Goal: Task Accomplishment & Management: Manage account settings

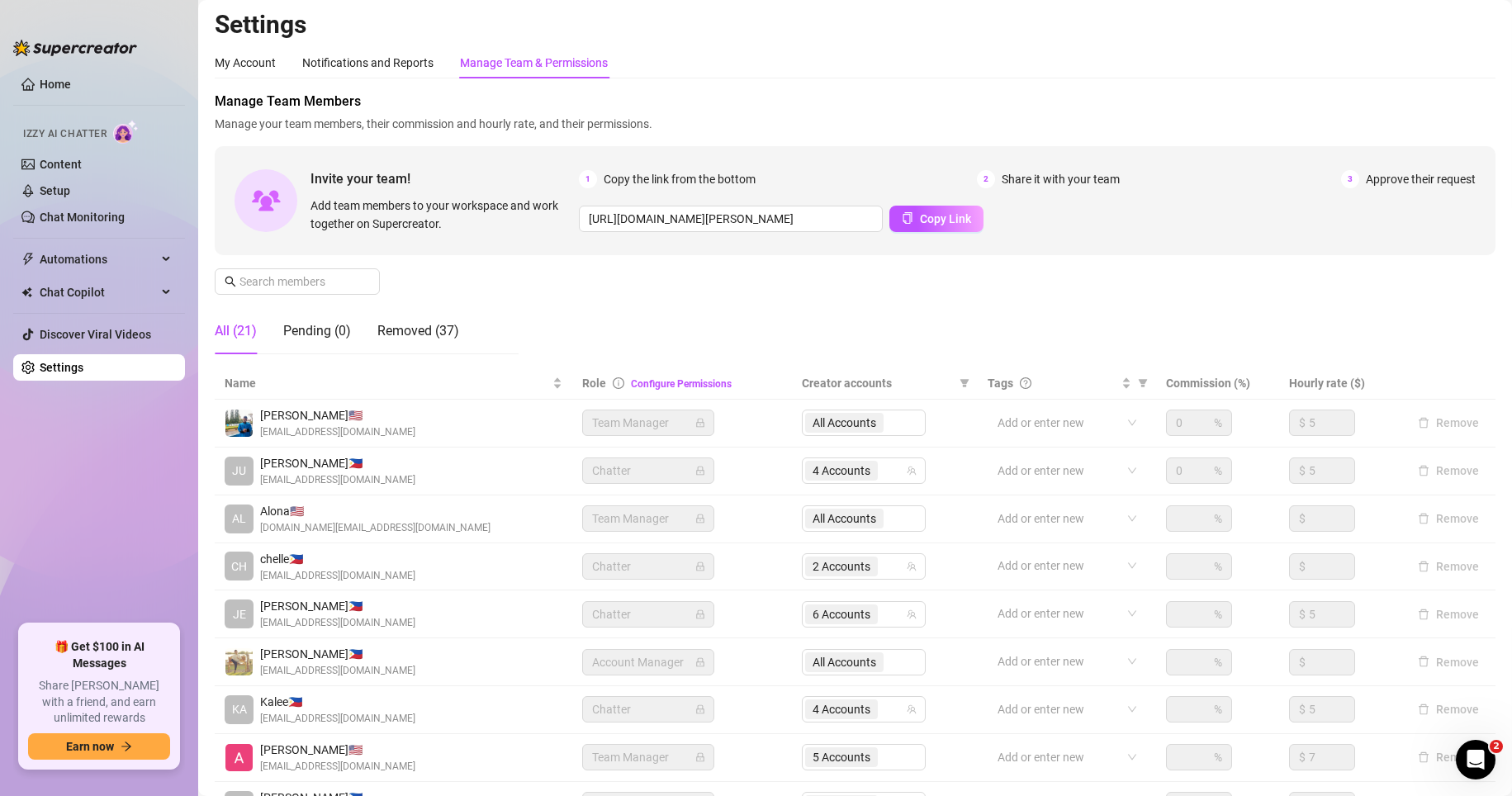
scroll to position [199, 0]
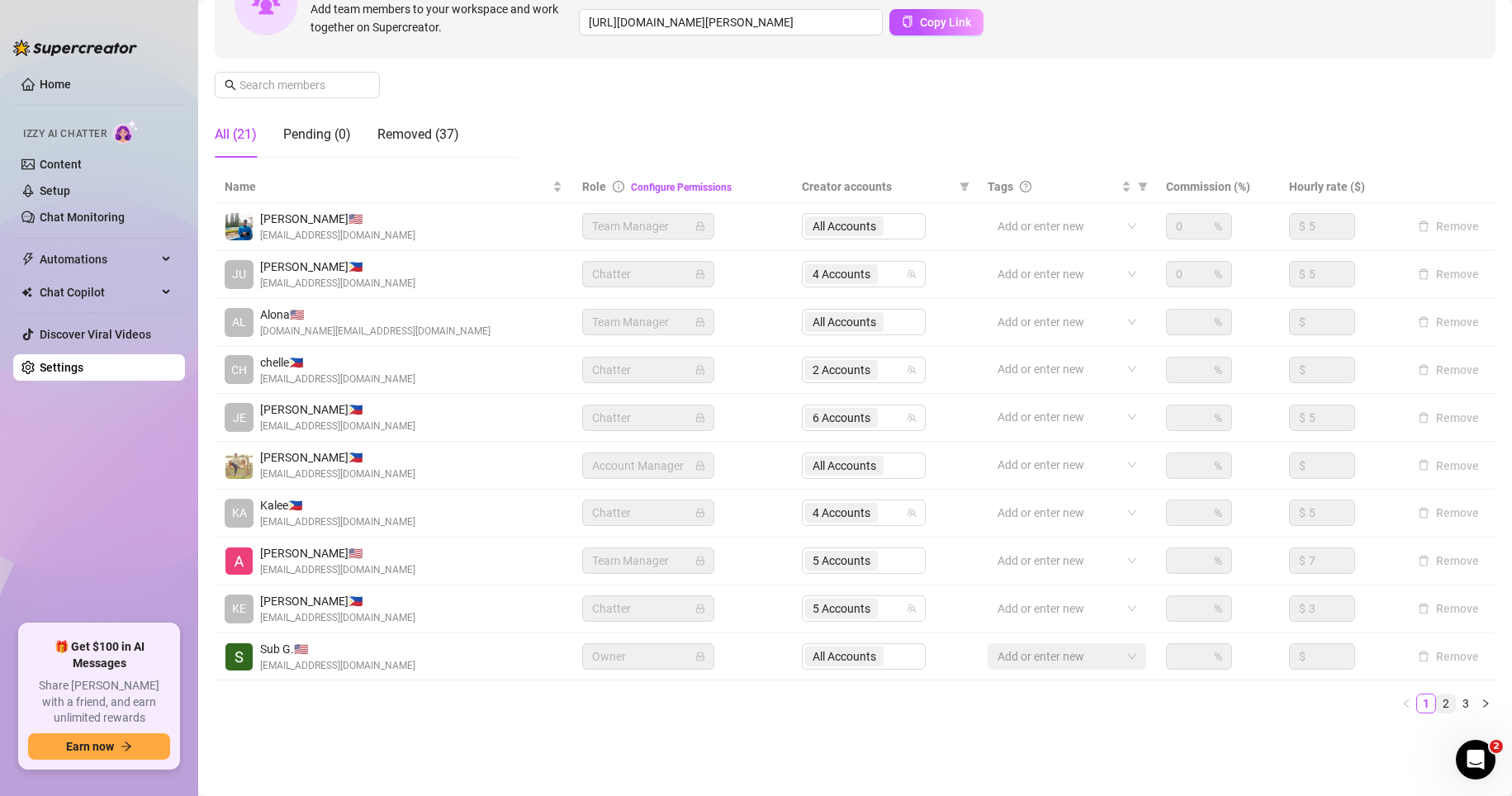
click at [1140, 695] on link "2" at bounding box center [1446, 703] width 18 height 18
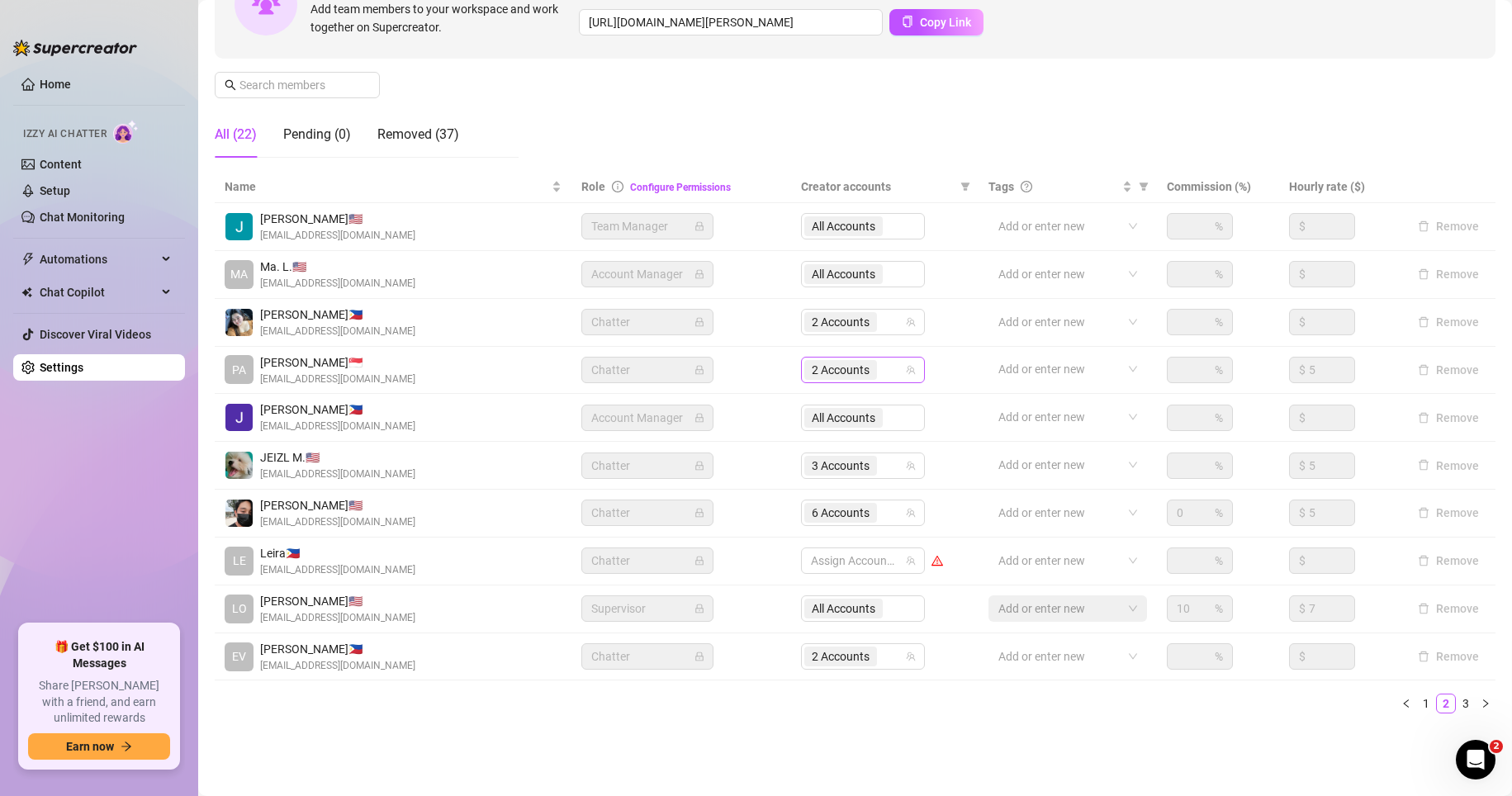
click at [820, 377] on span "2 Accounts" at bounding box center [840, 370] width 58 height 18
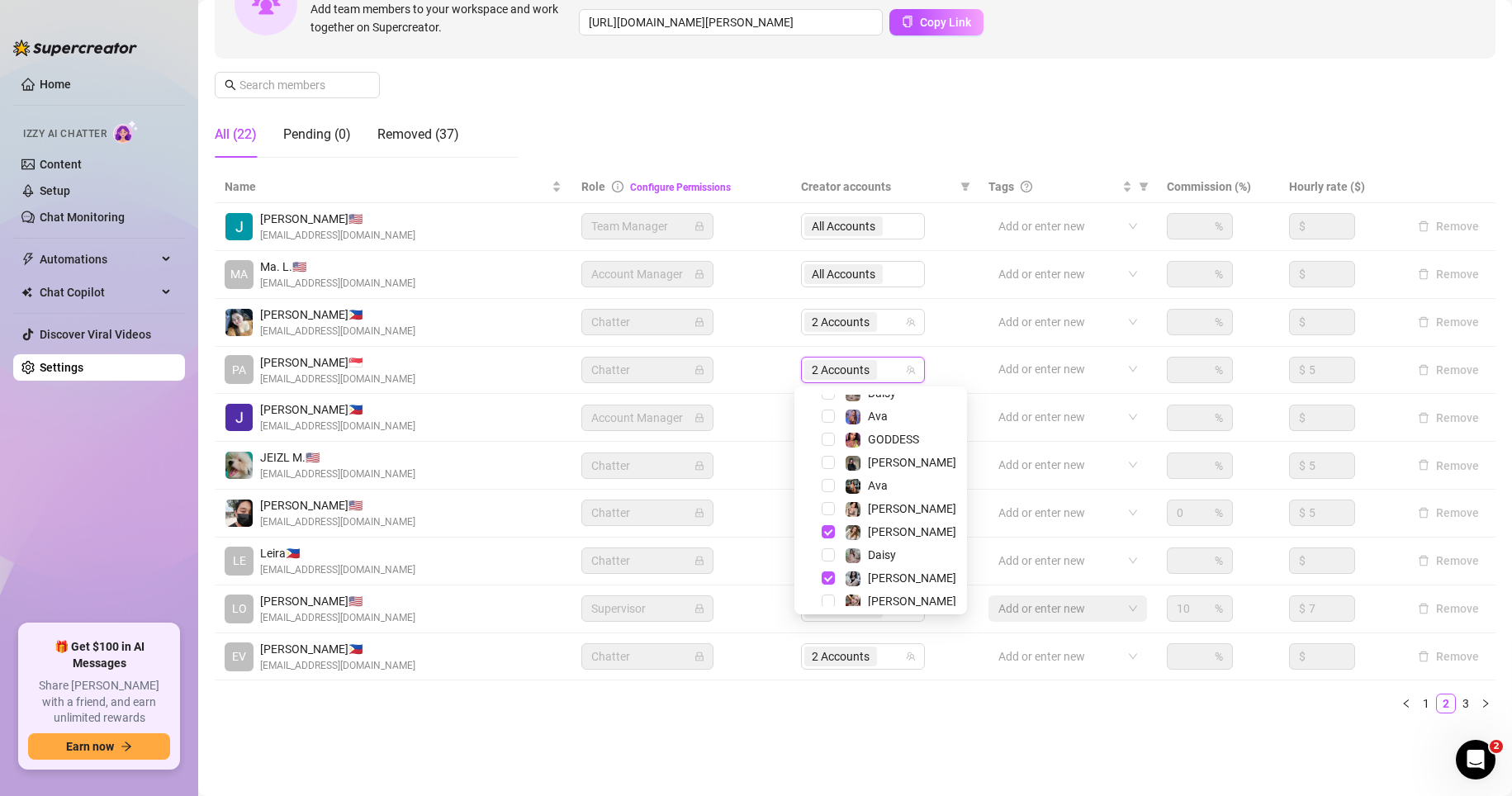
scroll to position [39, 0]
click at [829, 458] on span "Select tree node" at bounding box center [828, 457] width 13 height 13
click at [825, 595] on span "Select tree node" at bounding box center [828, 595] width 13 height 13
click at [827, 577] on span "Select tree node" at bounding box center [828, 572] width 13 height 13
click at [829, 523] on span "Select tree node" at bounding box center [828, 526] width 13 height 13
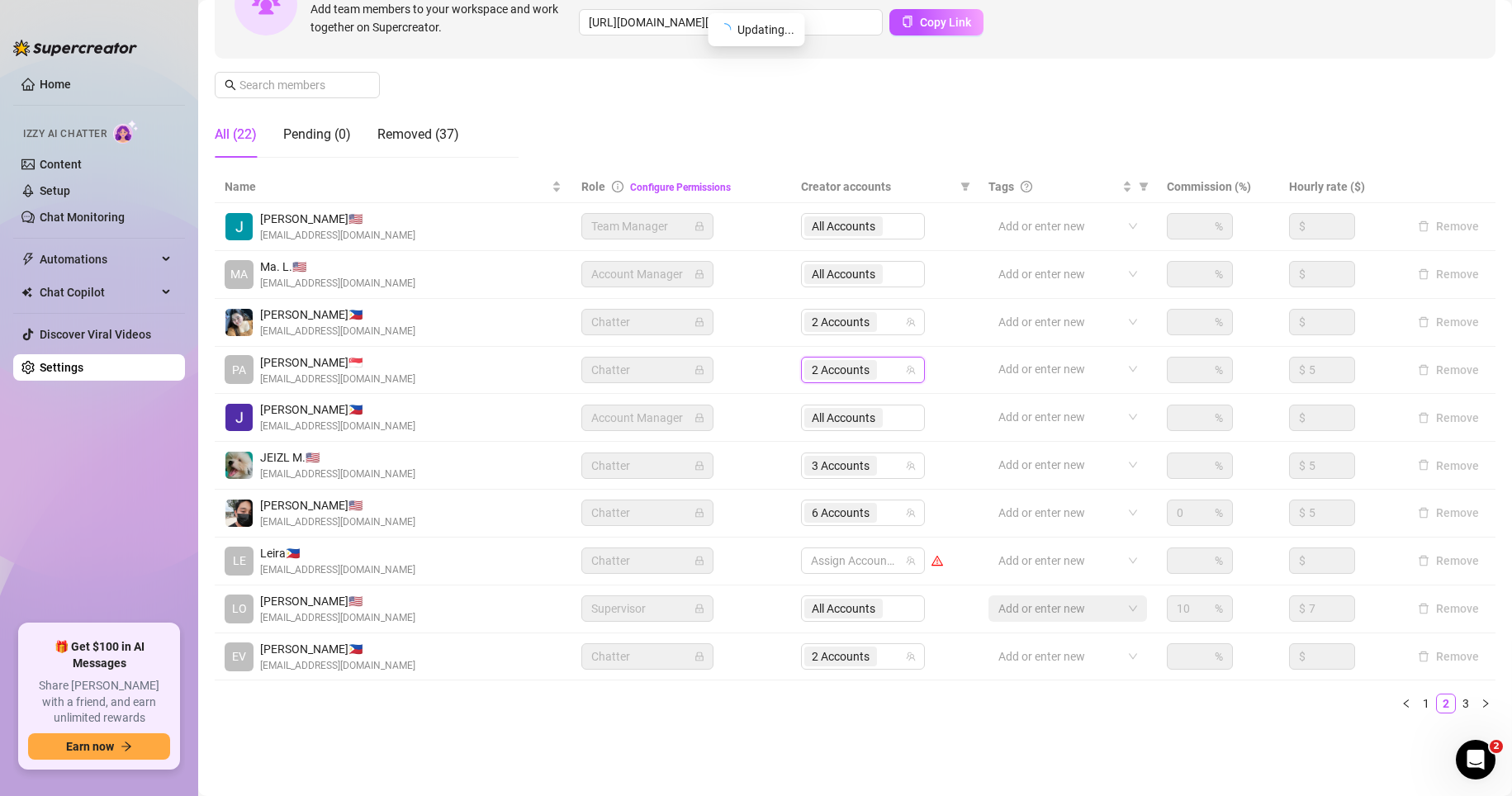
click at [703, 701] on ul "1 2 3" at bounding box center [855, 703] width 1281 height 20
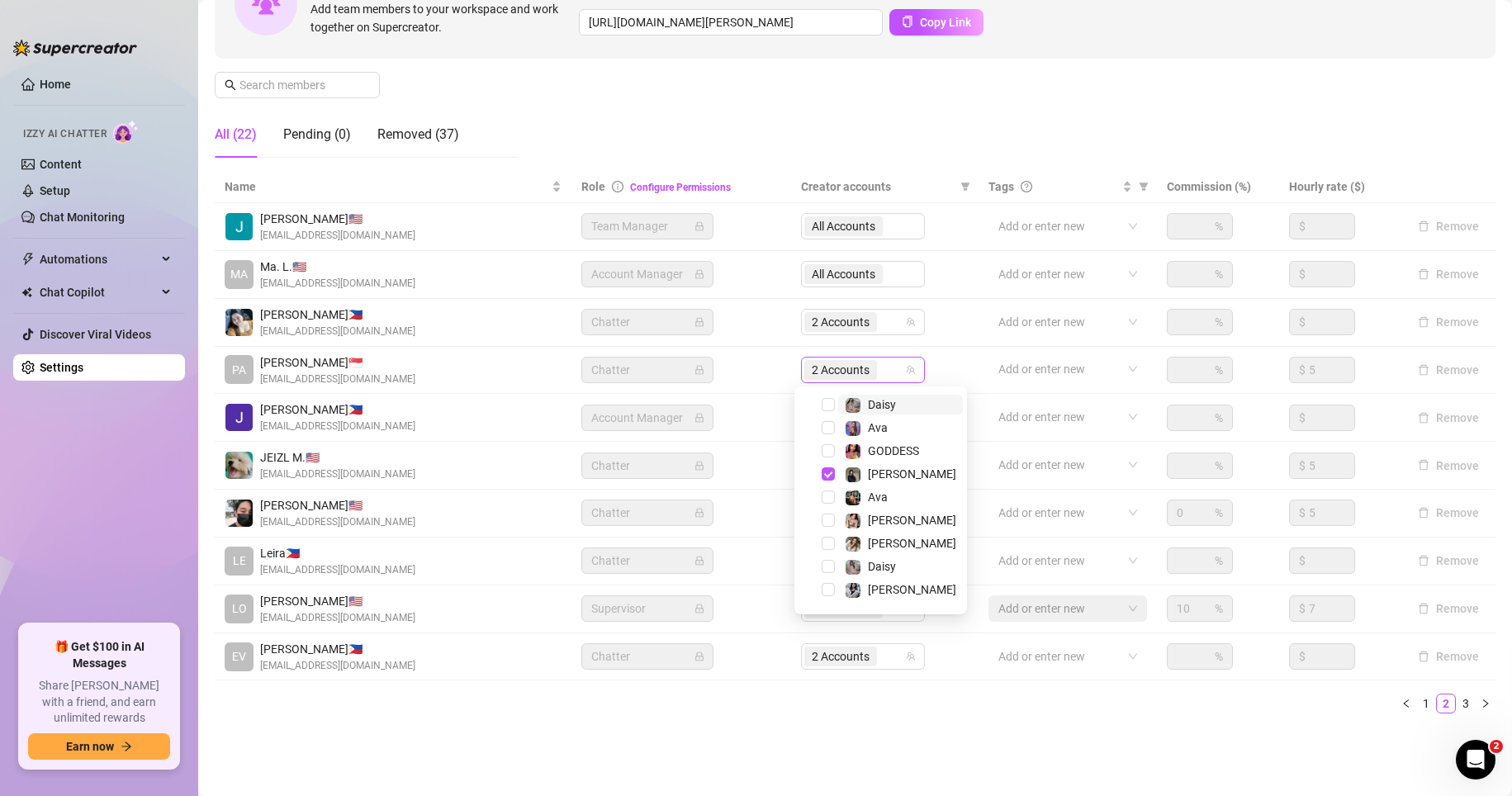
click at [835, 369] on span "2 Accounts" at bounding box center [840, 370] width 58 height 18
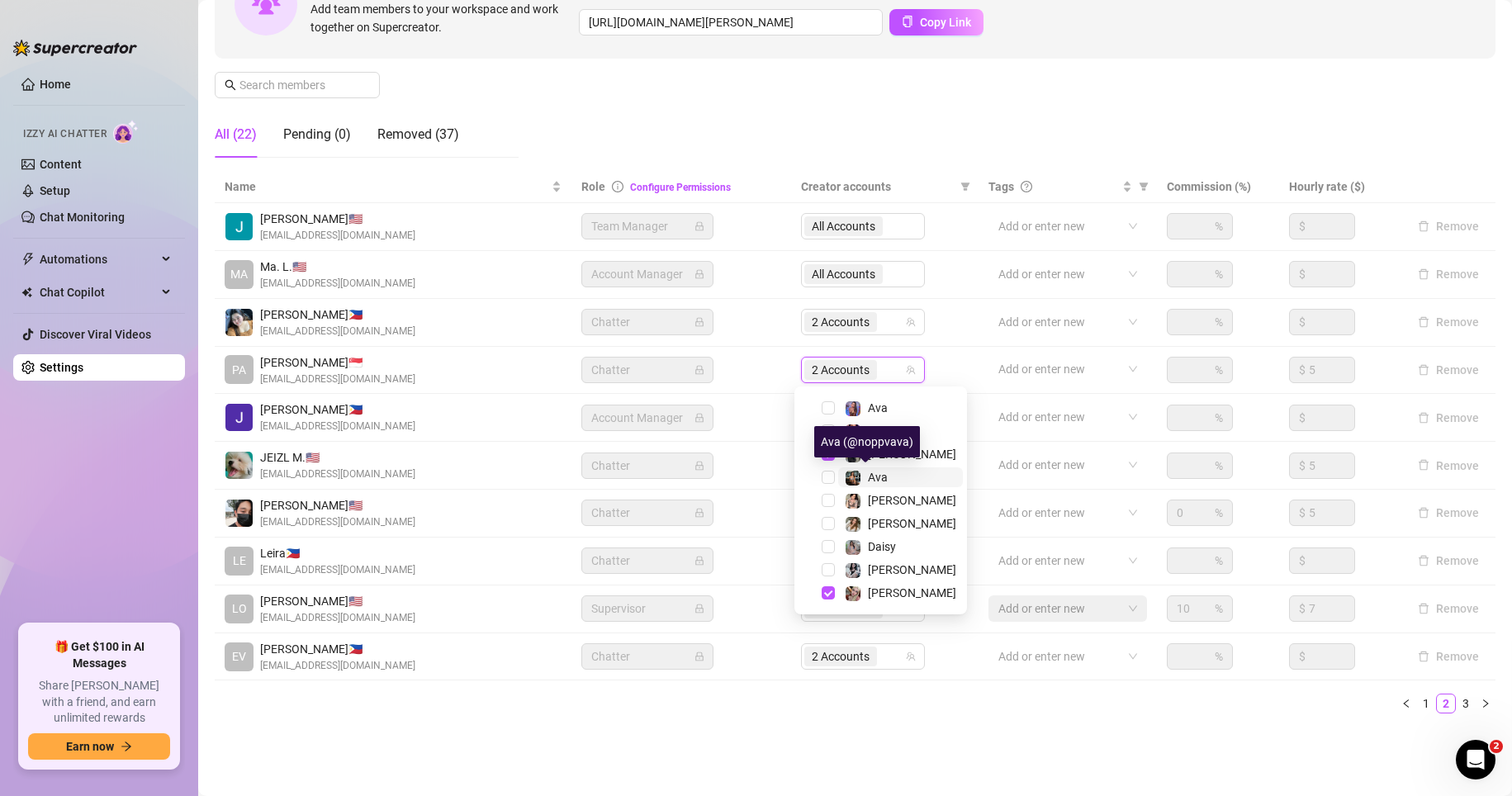
scroll to position [0, 0]
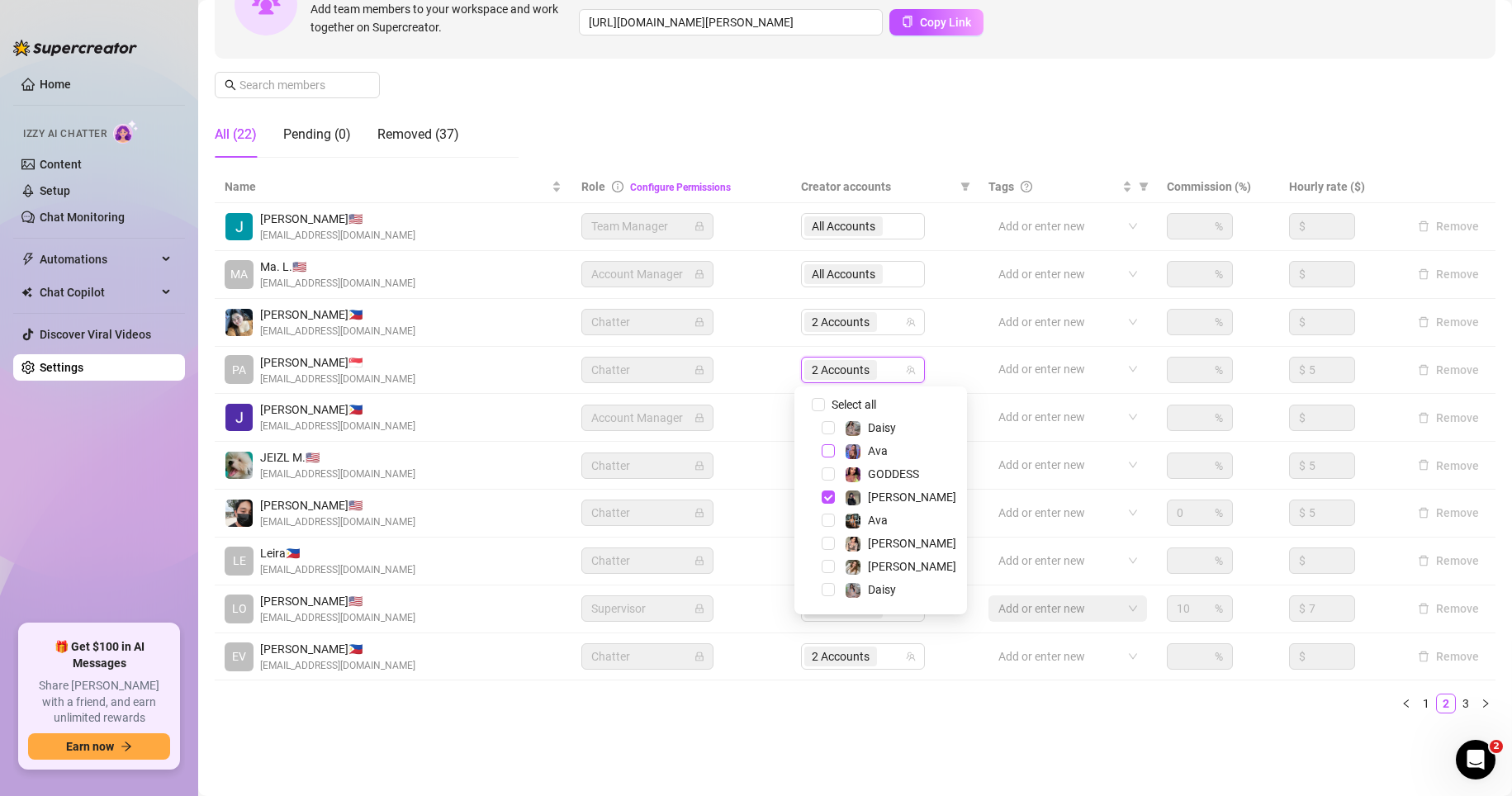
click at [829, 452] on span "Select tree node" at bounding box center [828, 450] width 13 height 13
click at [825, 500] on span "Select tree node" at bounding box center [828, 493] width 13 height 13
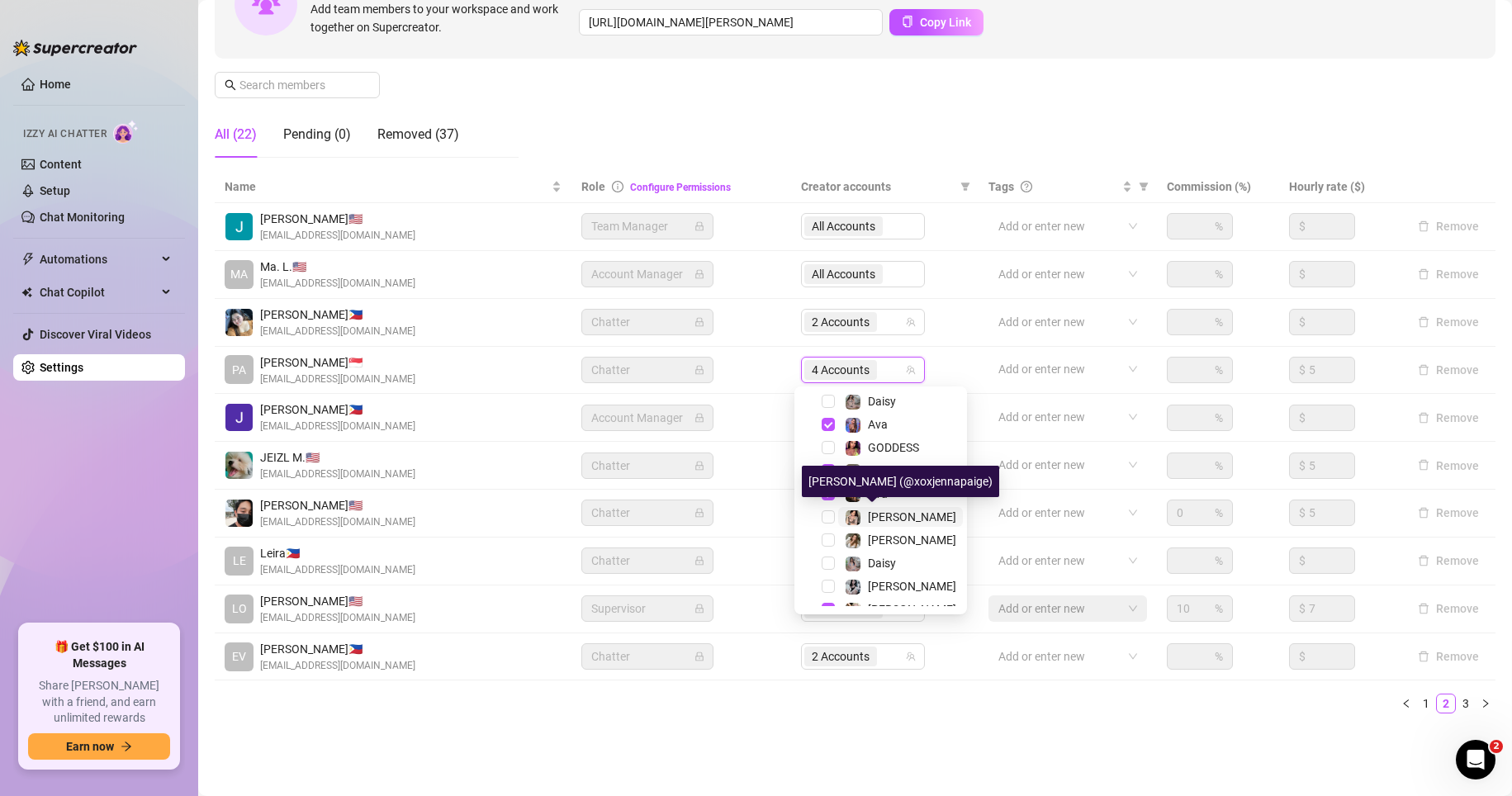
scroll to position [43, 0]
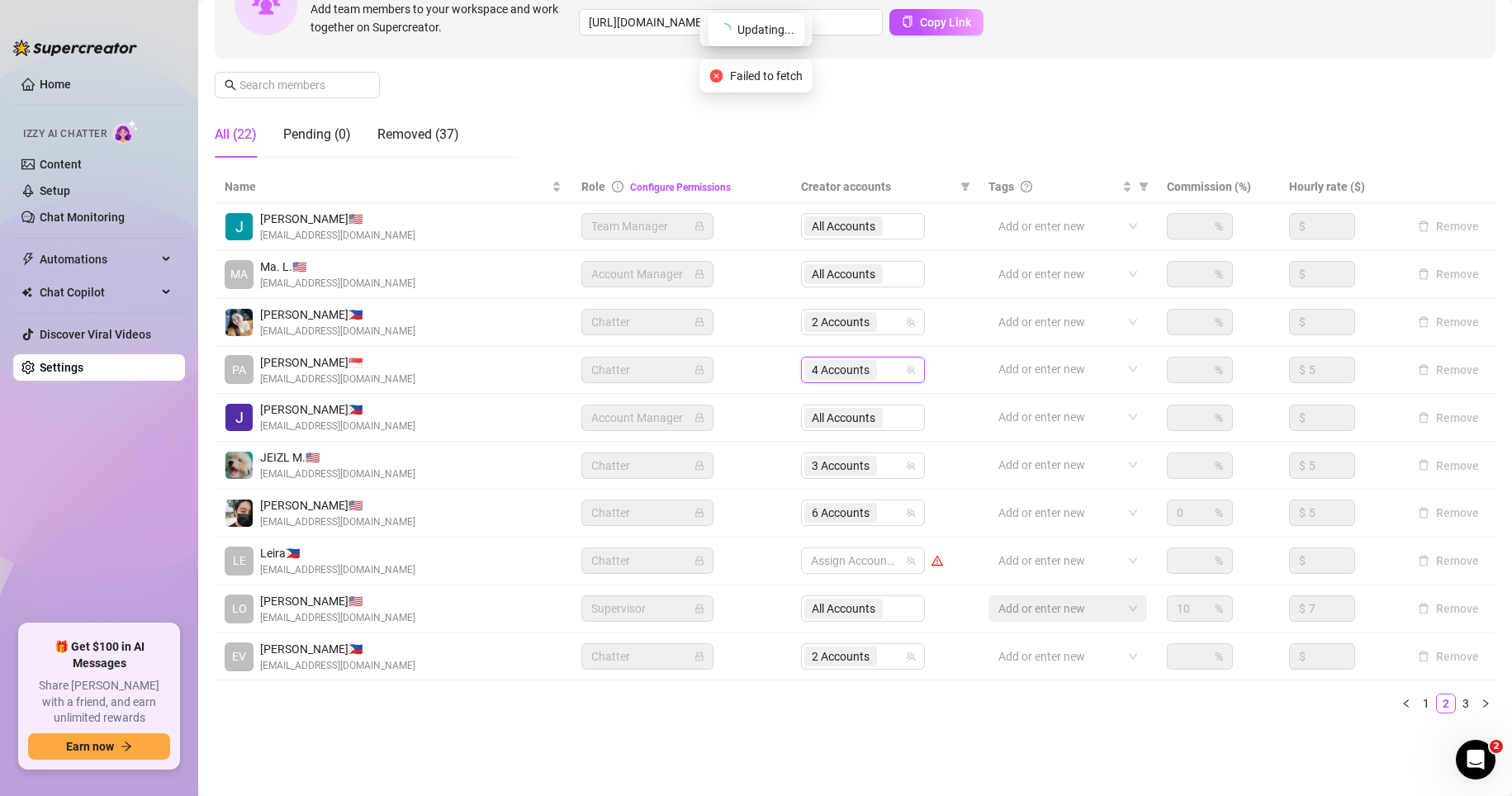
click at [905, 711] on ul "1 2 3" at bounding box center [855, 703] width 1281 height 20
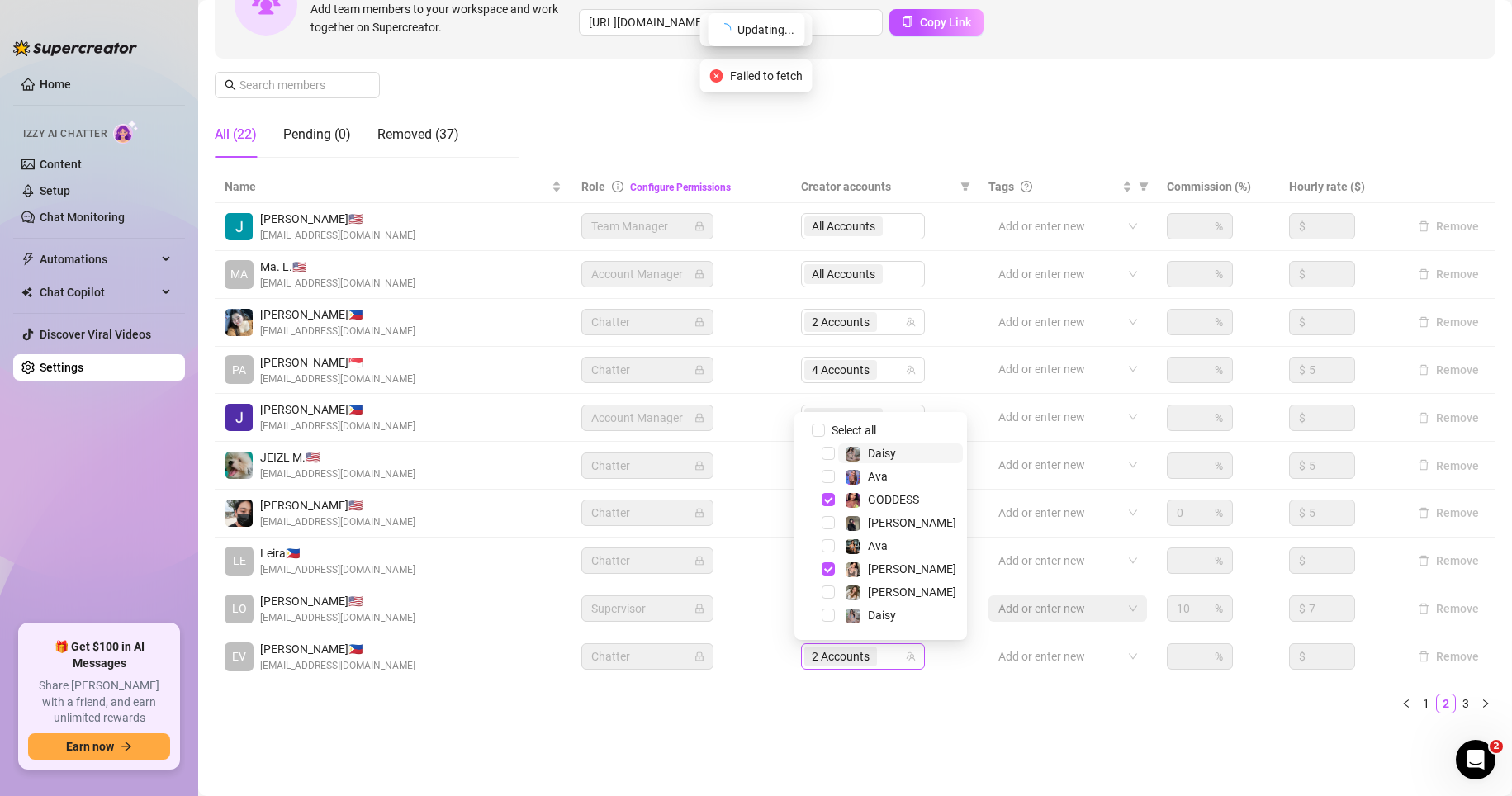
click at [838, 654] on span "2 Accounts" at bounding box center [840, 656] width 58 height 18
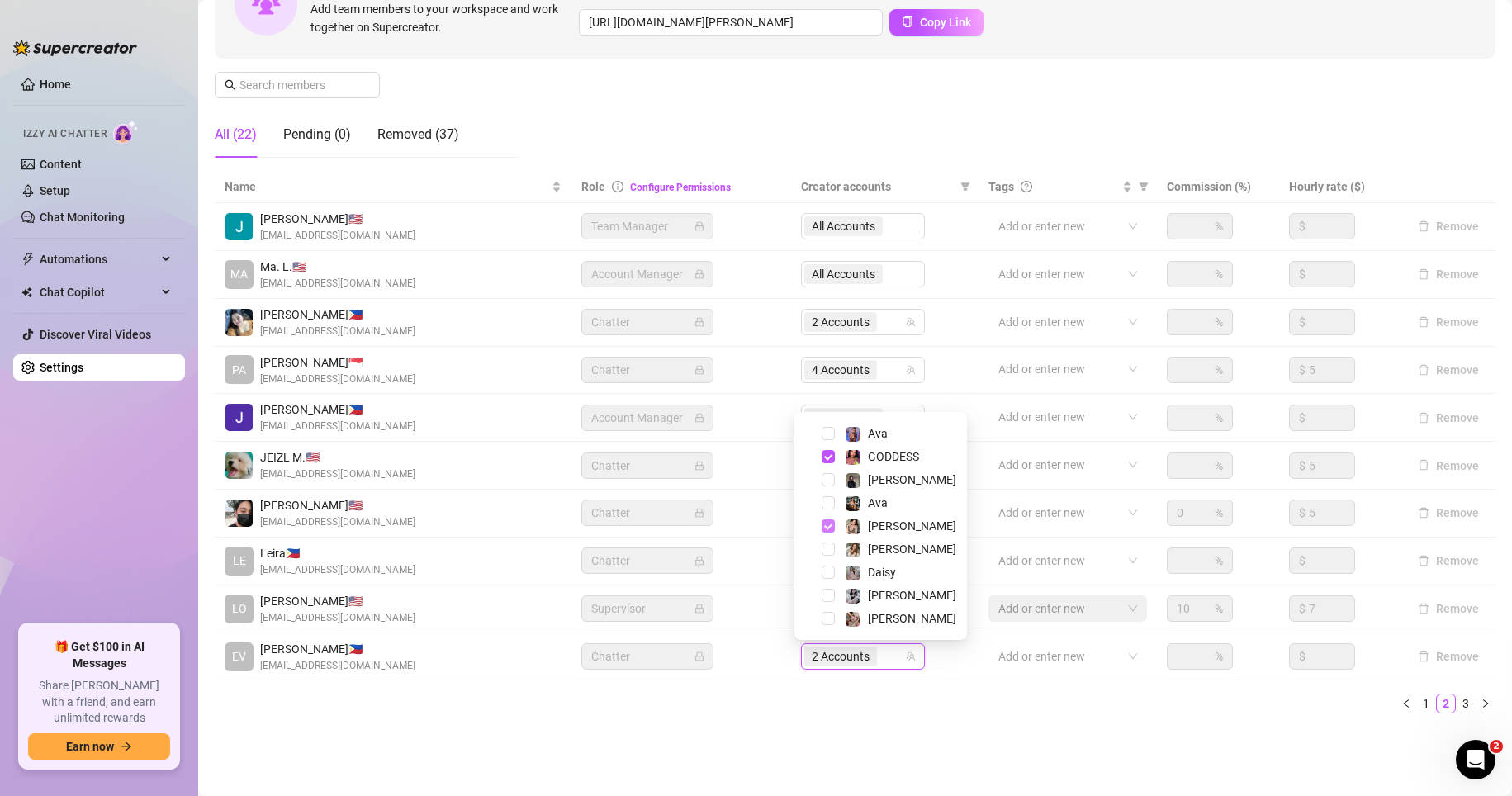
click at [825, 526] on span "Select tree node" at bounding box center [828, 526] width 13 height 13
click at [828, 595] on span "Select tree node" at bounding box center [828, 595] width 13 height 13
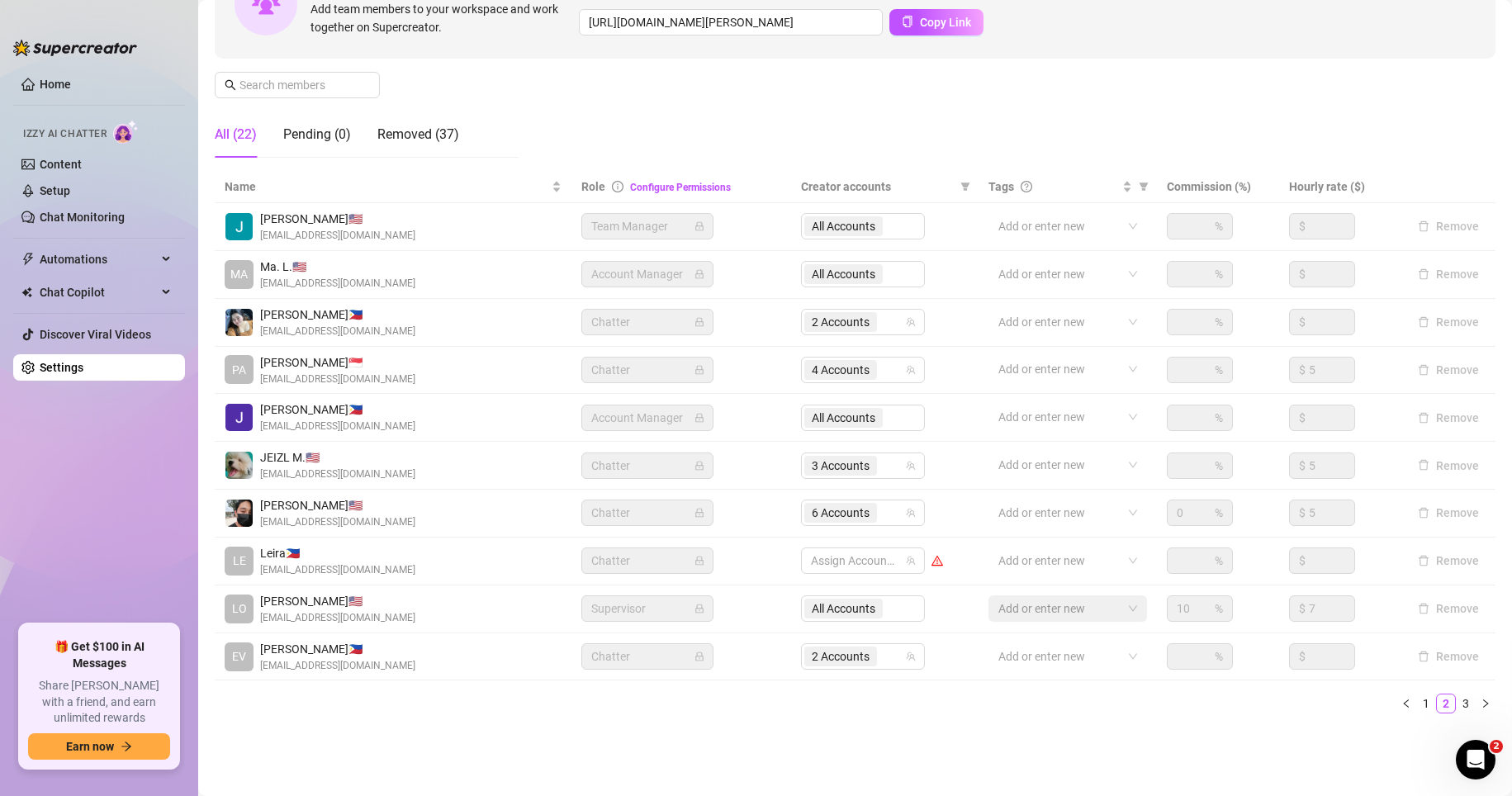
click at [797, 721] on div "Name Role Configure Permissions Creator accounts Tags Commission (%) Hourly rat…" at bounding box center [855, 449] width 1281 height 555
click at [1140, 704] on link "1" at bounding box center [1426, 703] width 18 height 18
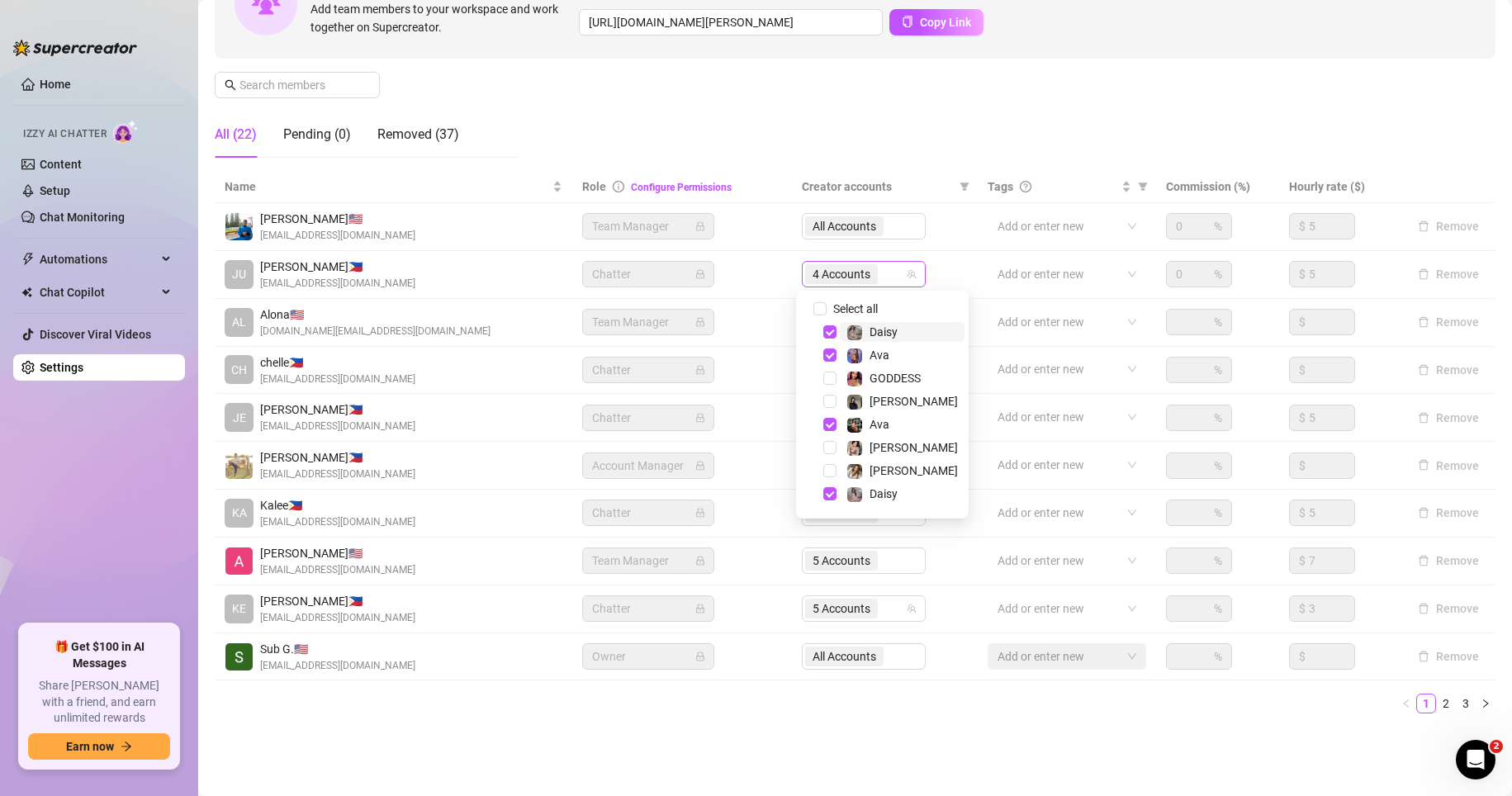
click at [853, 277] on span "4 Accounts" at bounding box center [841, 274] width 58 height 18
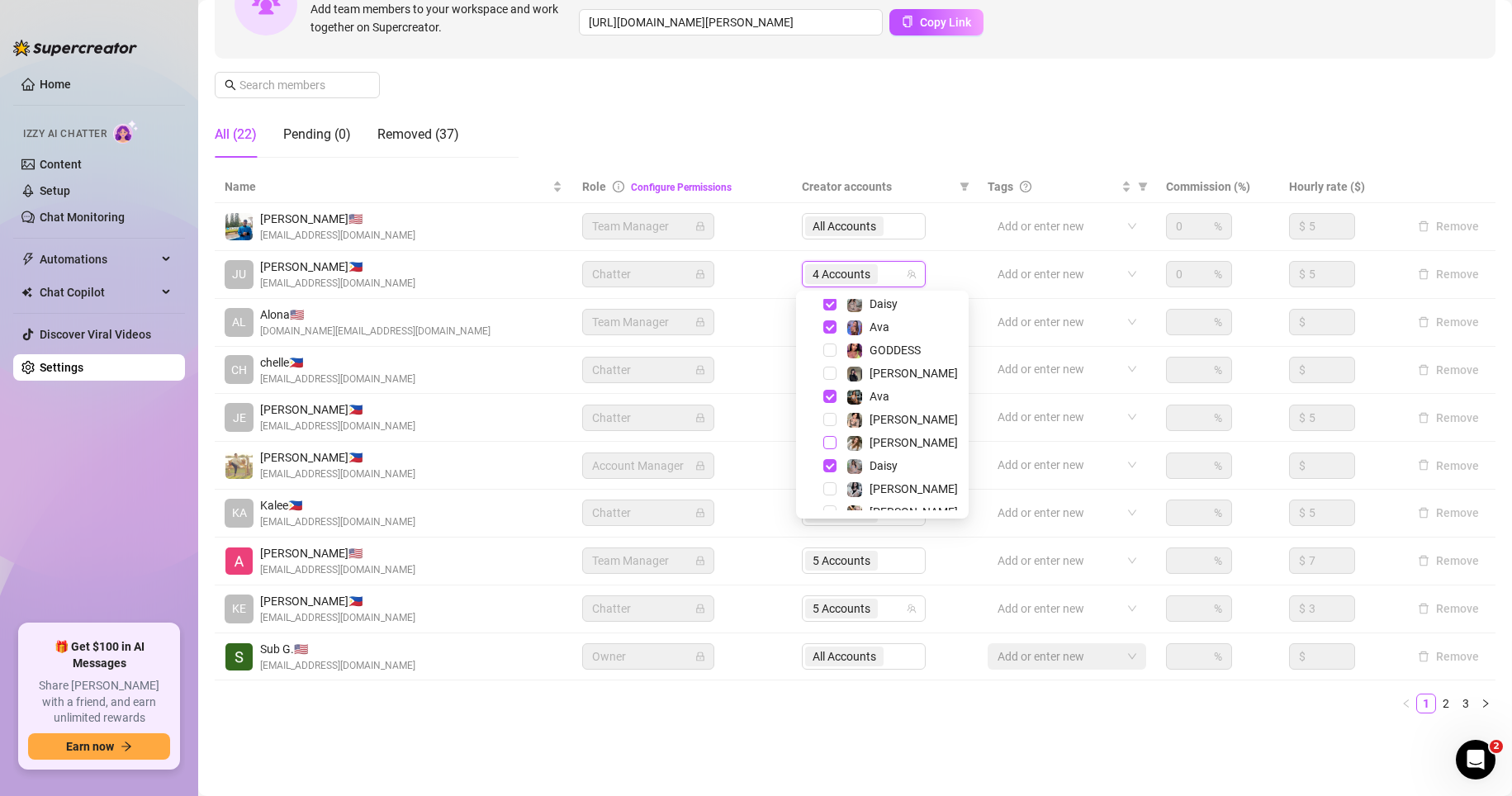
click at [829, 441] on span "Select tree node" at bounding box center [829, 442] width 13 height 13
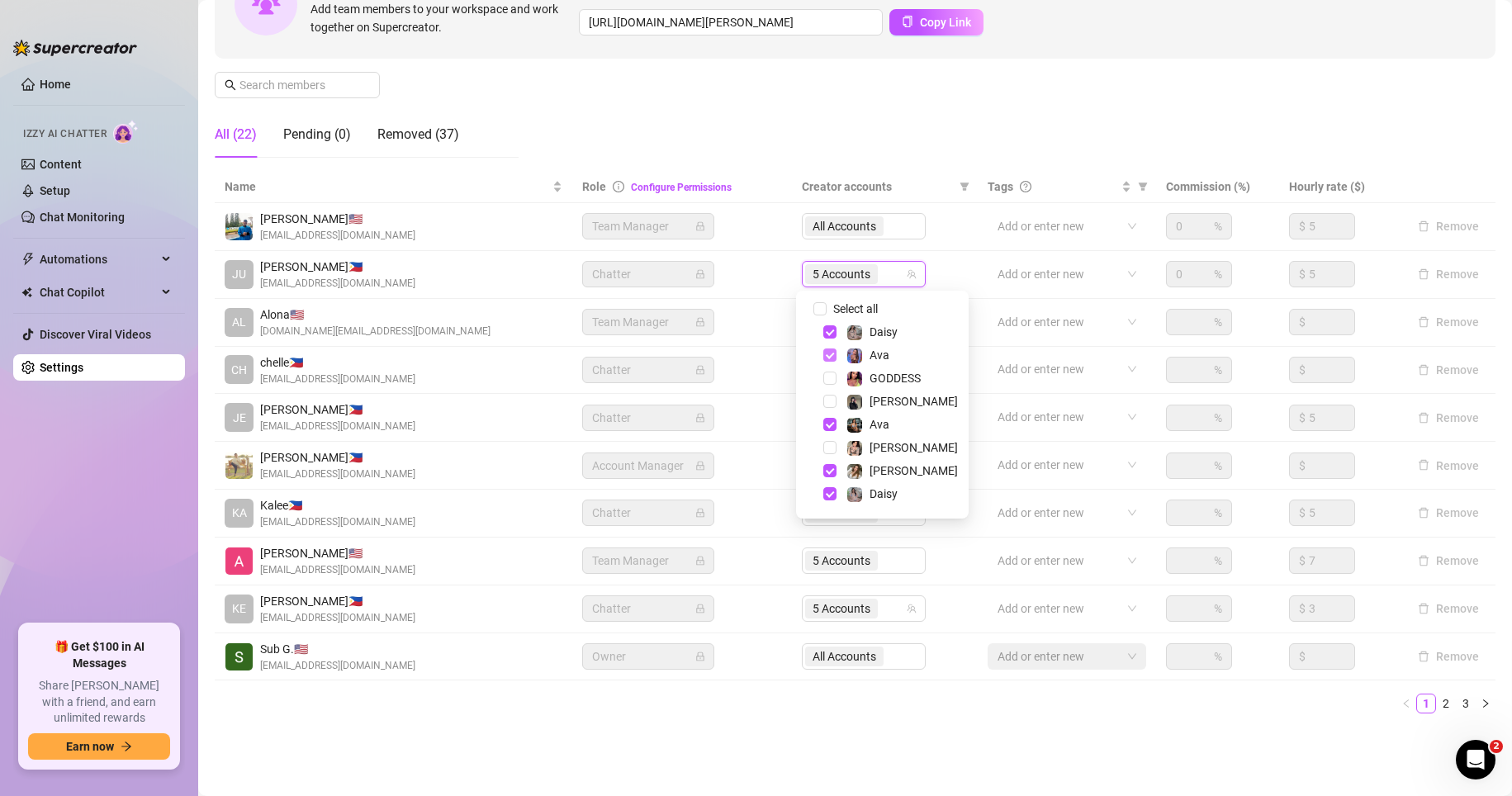
click at [829, 356] on span "Select tree node" at bounding box center [829, 355] width 13 height 13
click at [828, 424] on span "Select tree node" at bounding box center [829, 424] width 13 height 13
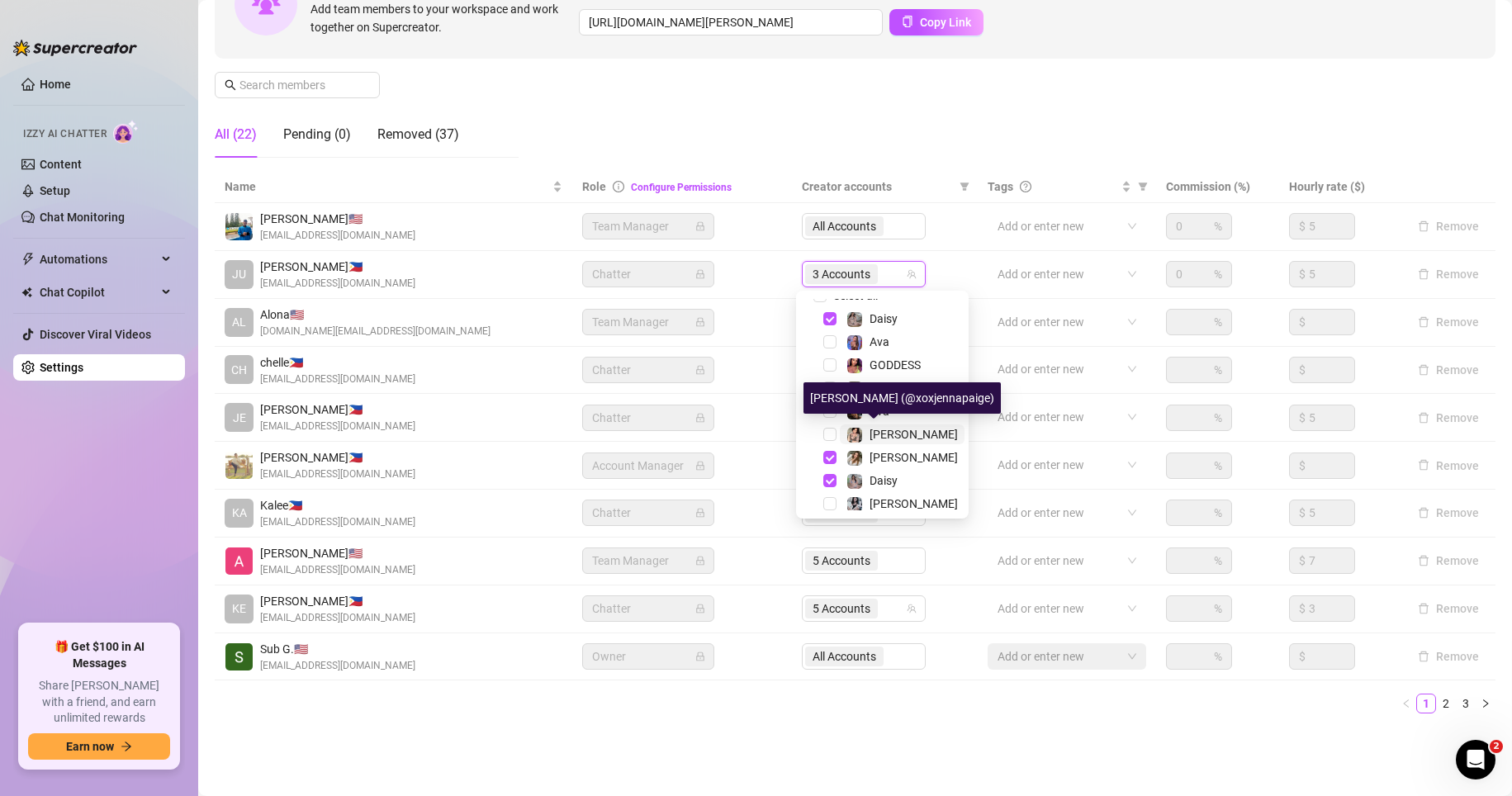
scroll to position [14, 0]
click at [829, 432] on span "Select tree node" at bounding box center [829, 433] width 13 height 13
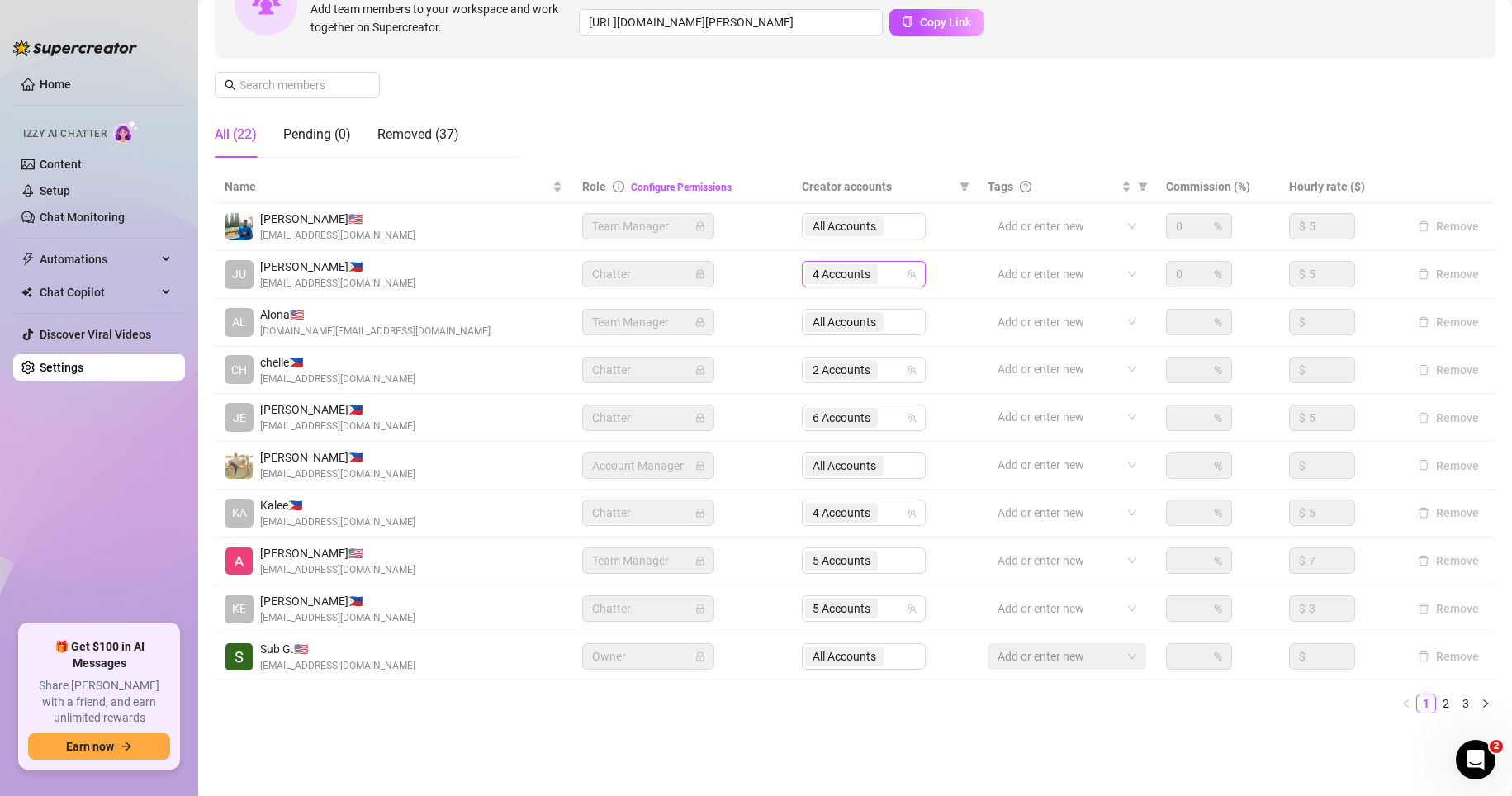
click at [729, 739] on div "Settings My Account Notifications and Reports Manage Team & Permissions Profile…" at bounding box center [855, 279] width 1281 height 933
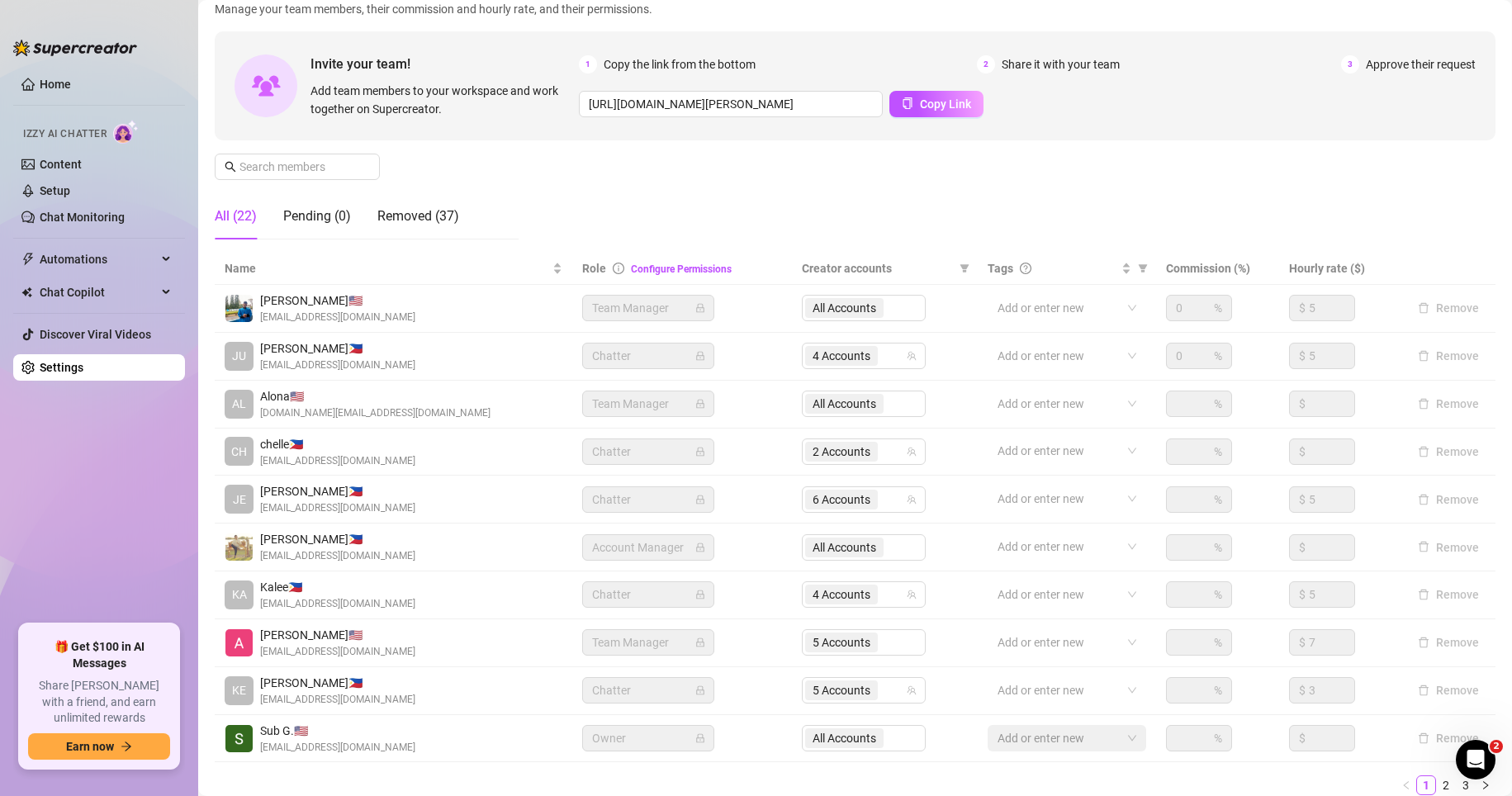
scroll to position [199, 0]
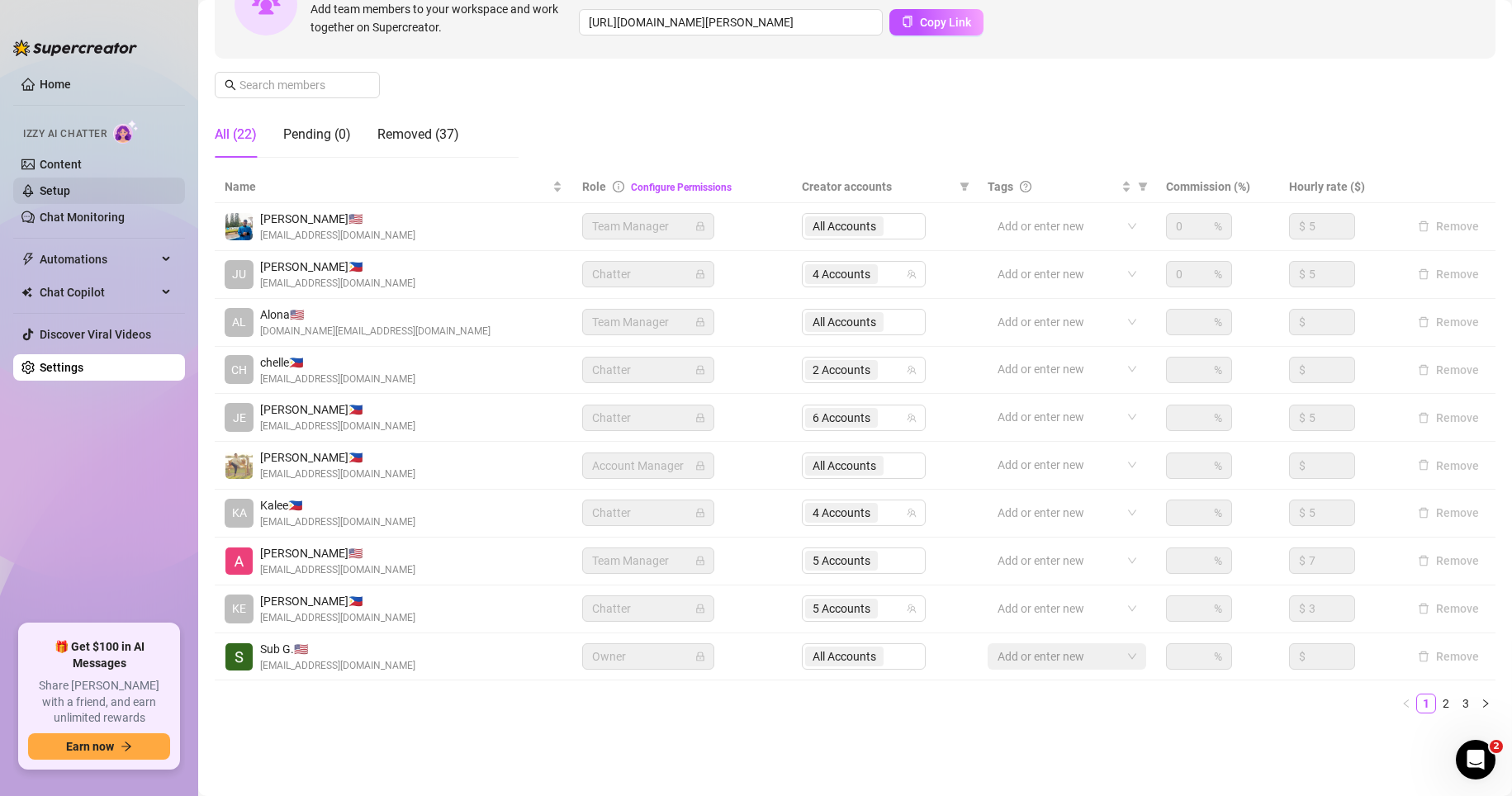
click at [58, 184] on link "Setup" at bounding box center [55, 191] width 30 height 13
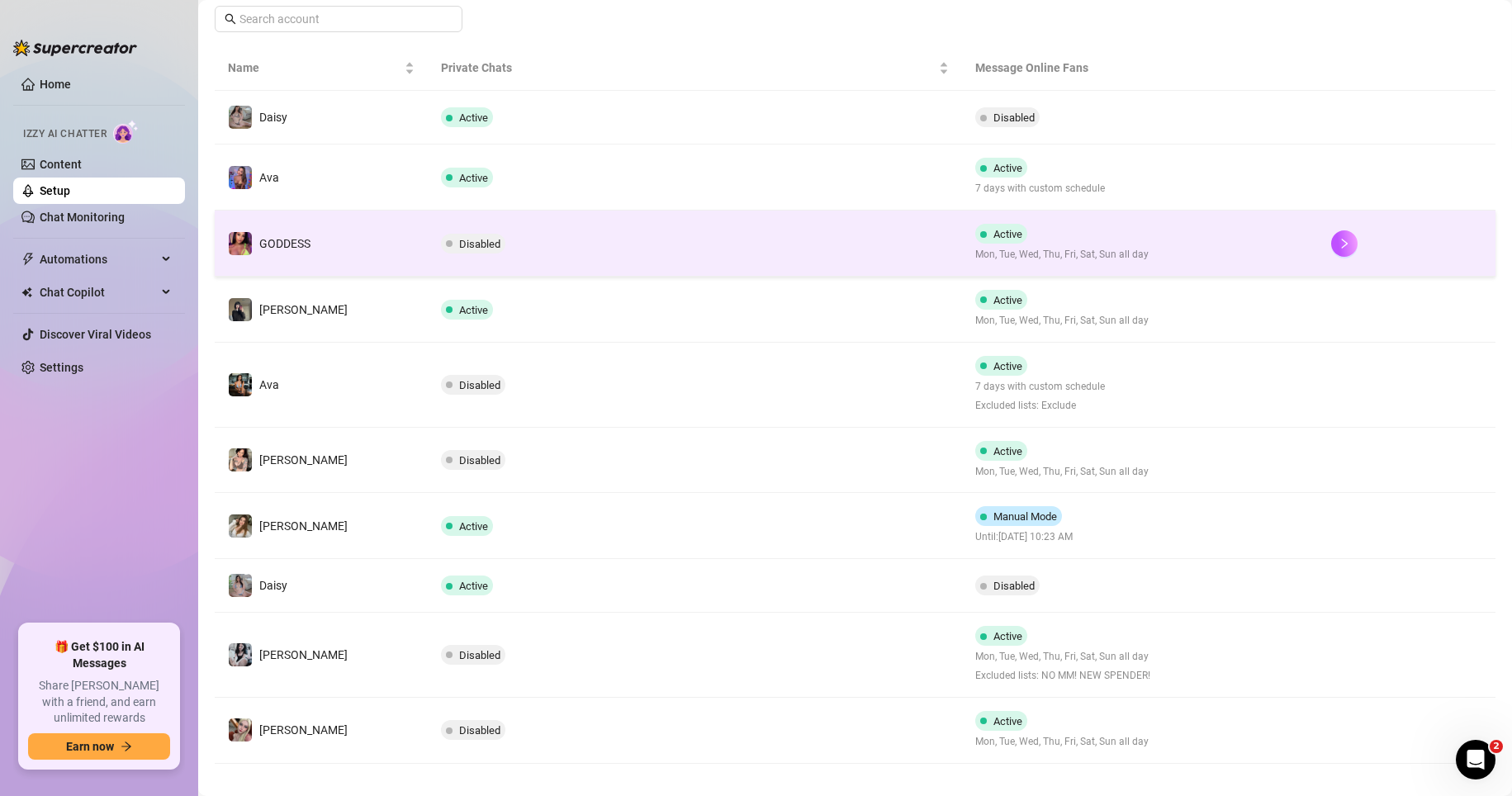
scroll to position [272, 0]
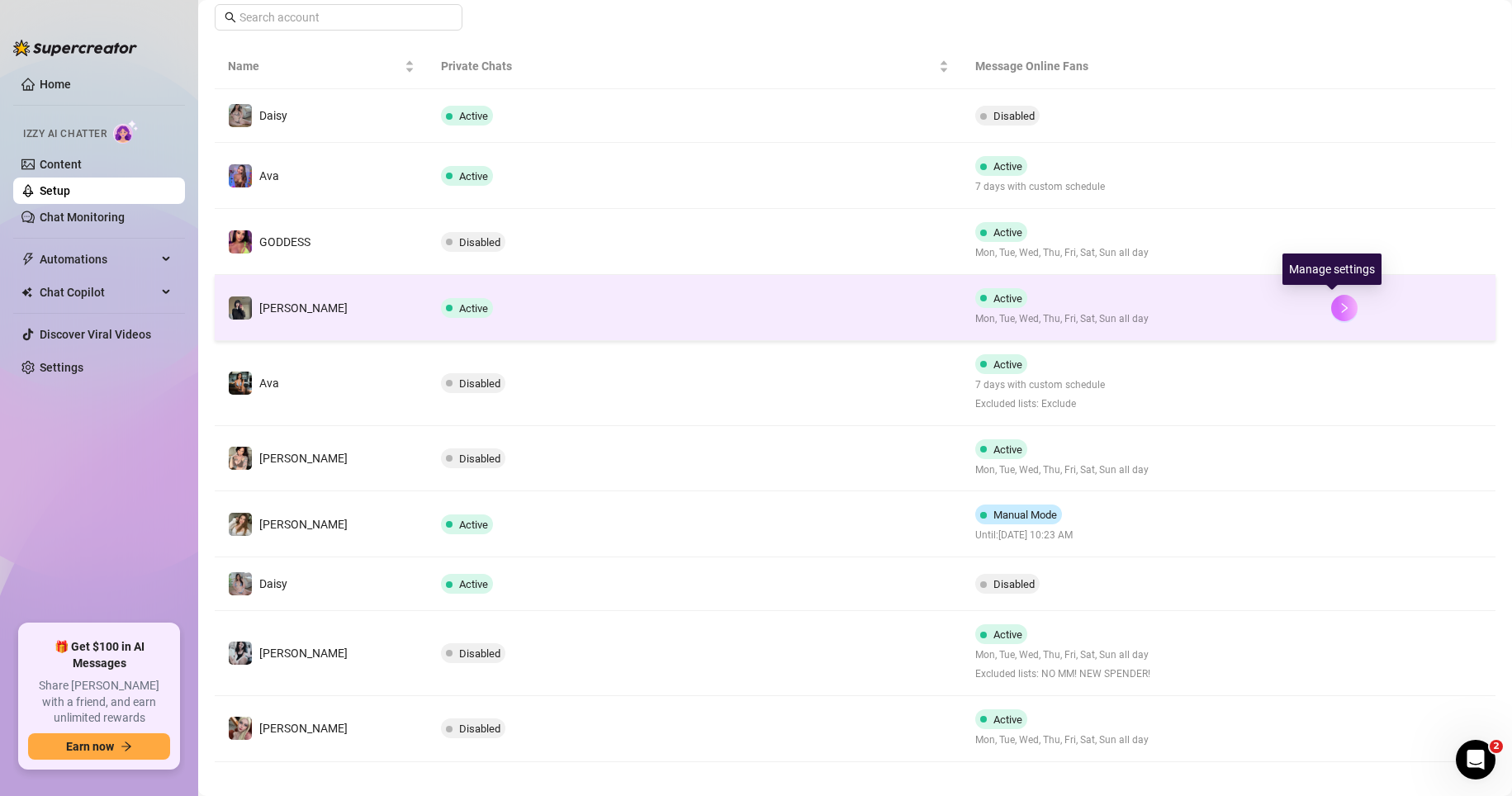
click at [1140, 306] on icon "right" at bounding box center [1344, 307] width 12 height 12
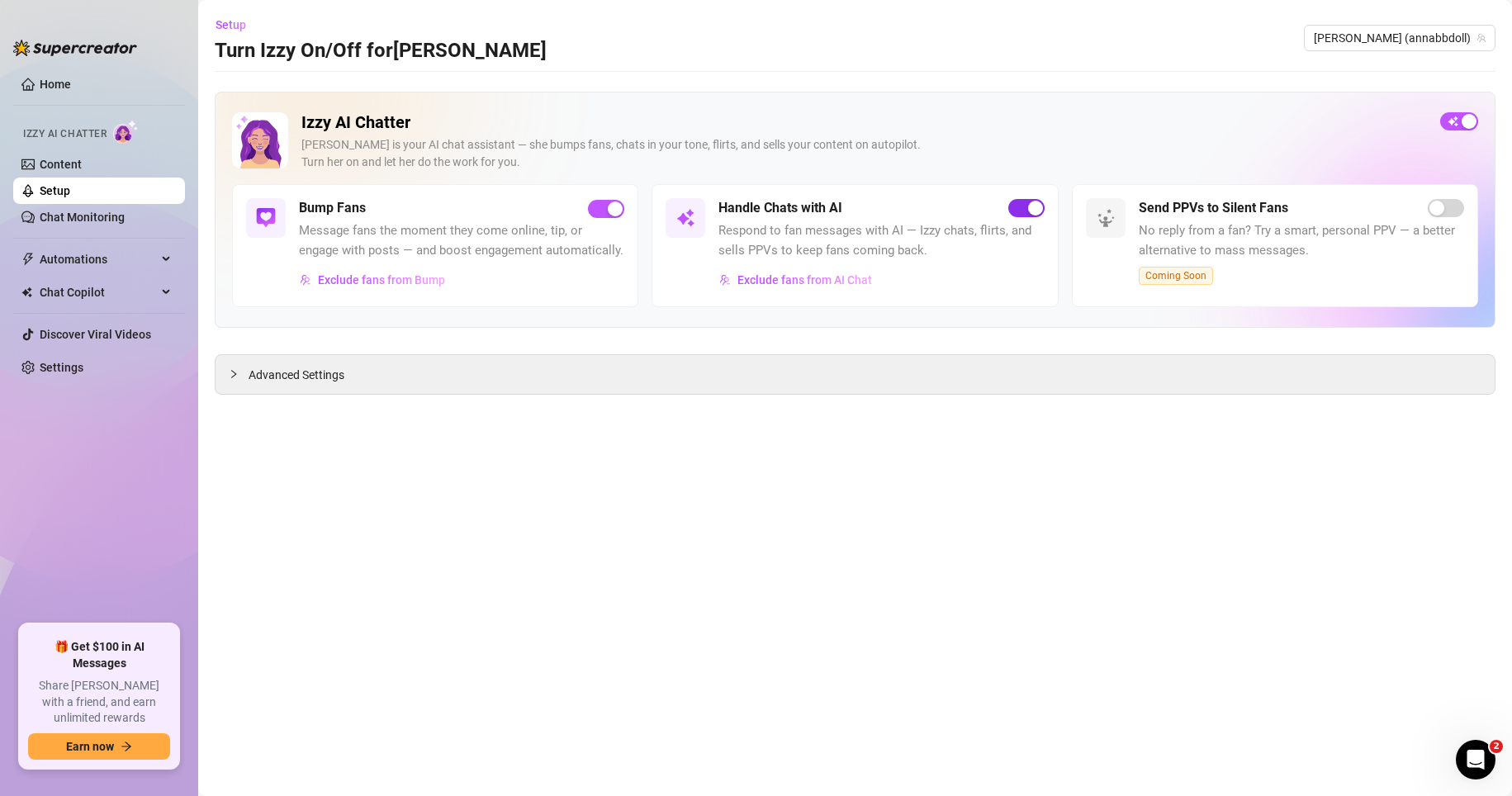
click at [1012, 204] on span "button" at bounding box center [1026, 208] width 37 height 18
click at [58, 189] on link "Setup" at bounding box center [55, 191] width 30 height 13
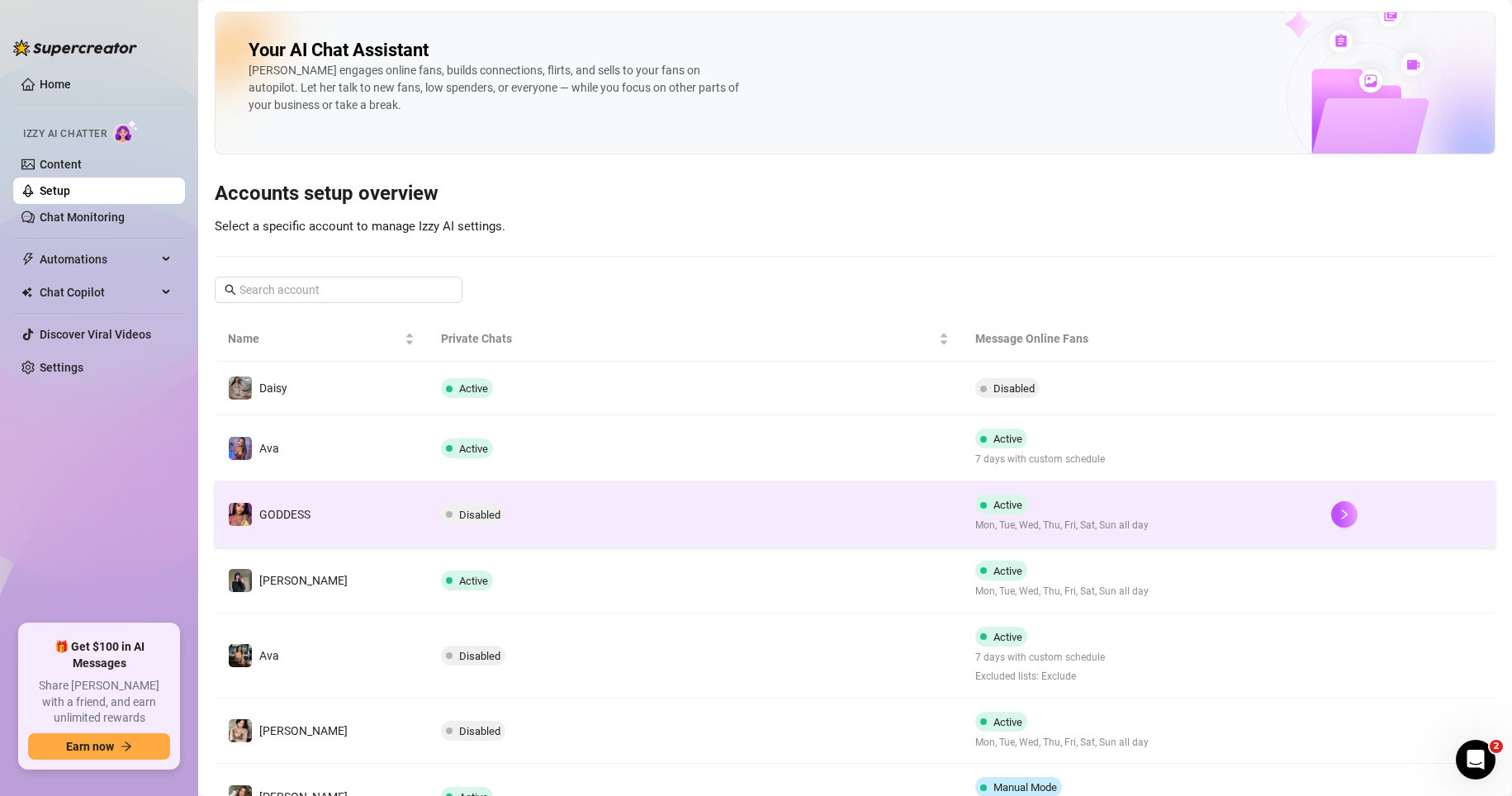
scroll to position [288, 0]
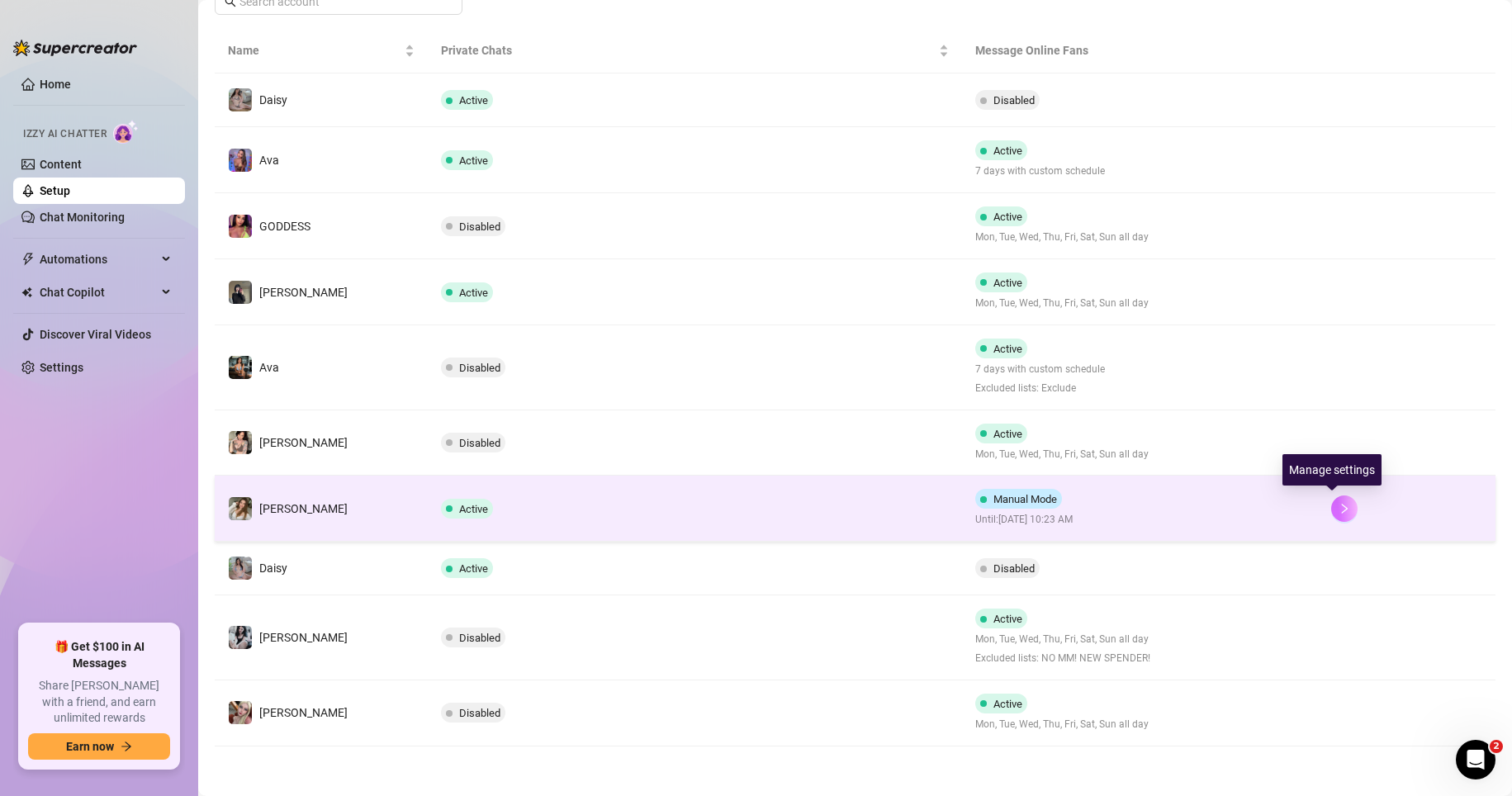
click at [1140, 501] on button "button" at bounding box center [1344, 508] width 26 height 26
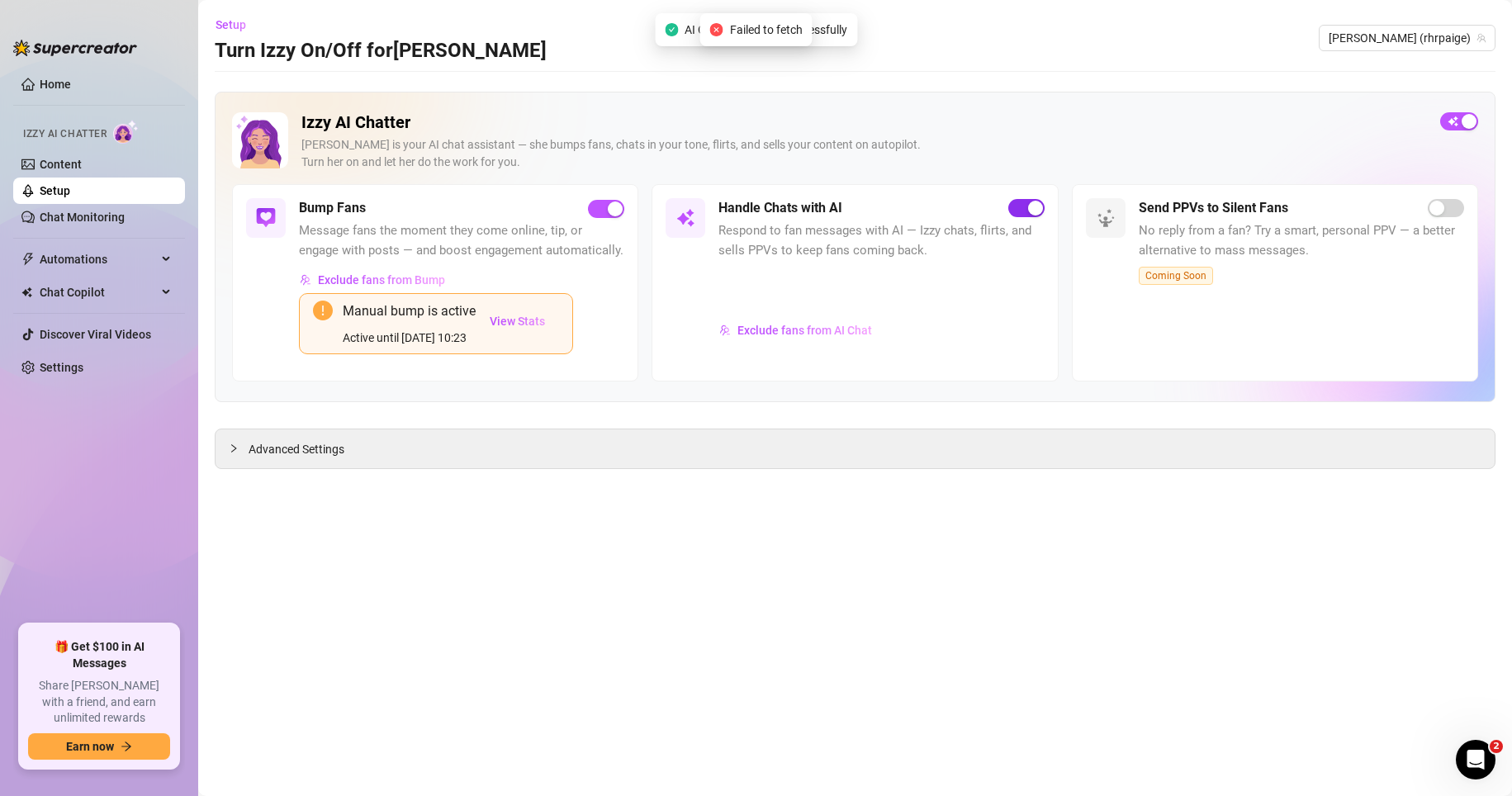
click at [1019, 212] on span "button" at bounding box center [1026, 208] width 37 height 18
click at [70, 191] on link "Setup" at bounding box center [55, 191] width 30 height 13
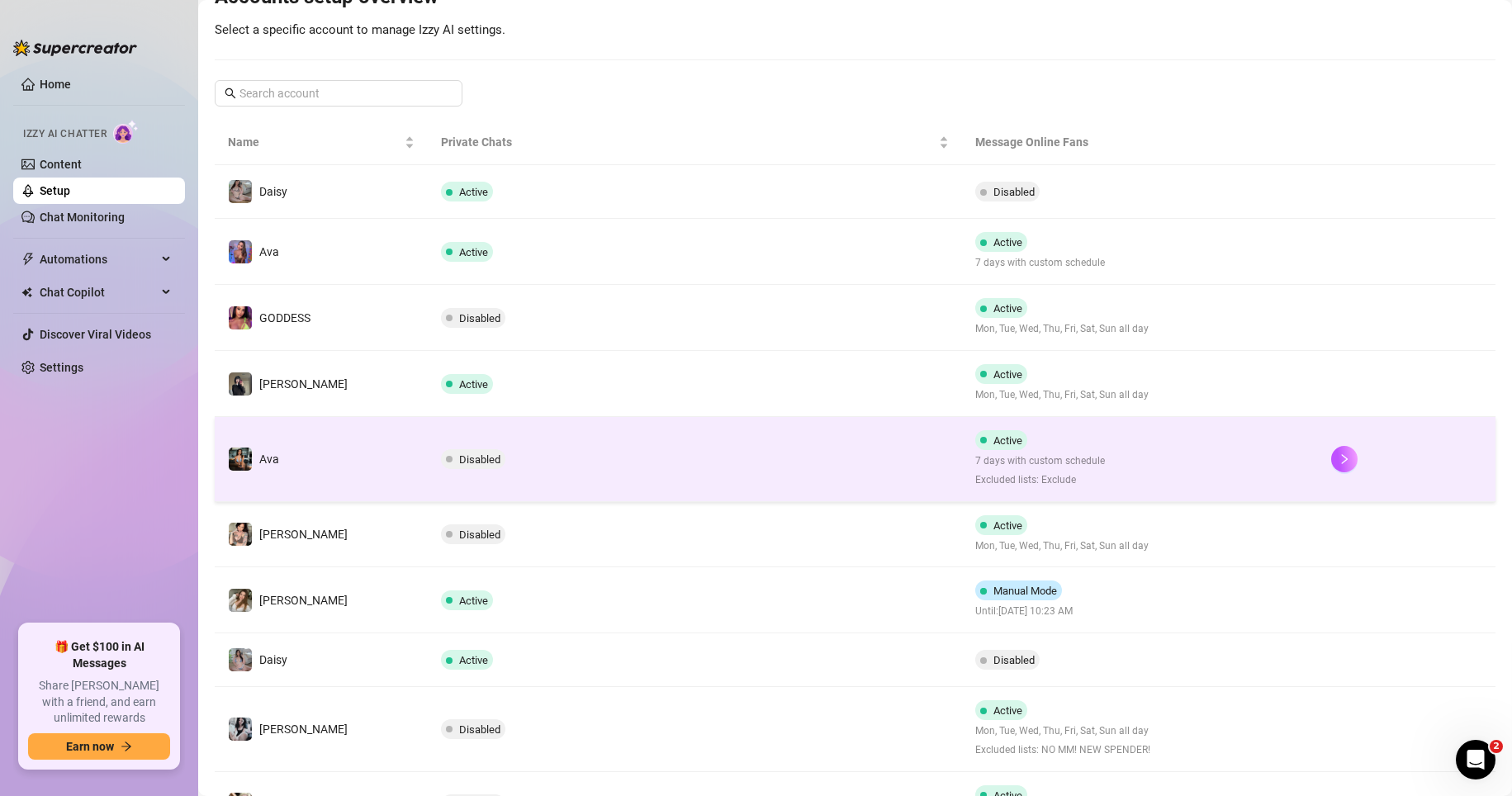
scroll to position [198, 0]
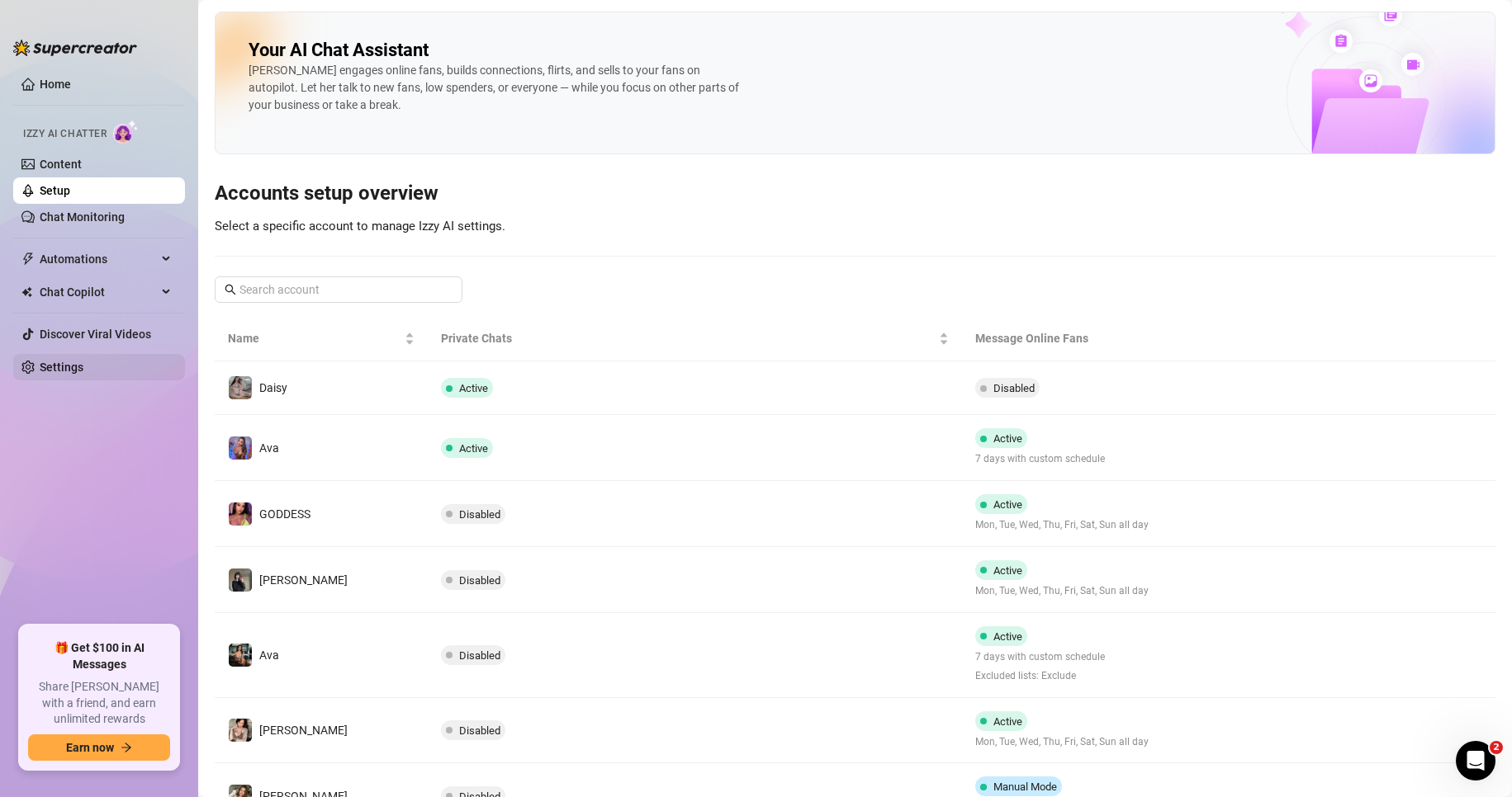
click at [82, 368] on link "Settings" at bounding box center [61, 367] width 44 height 13
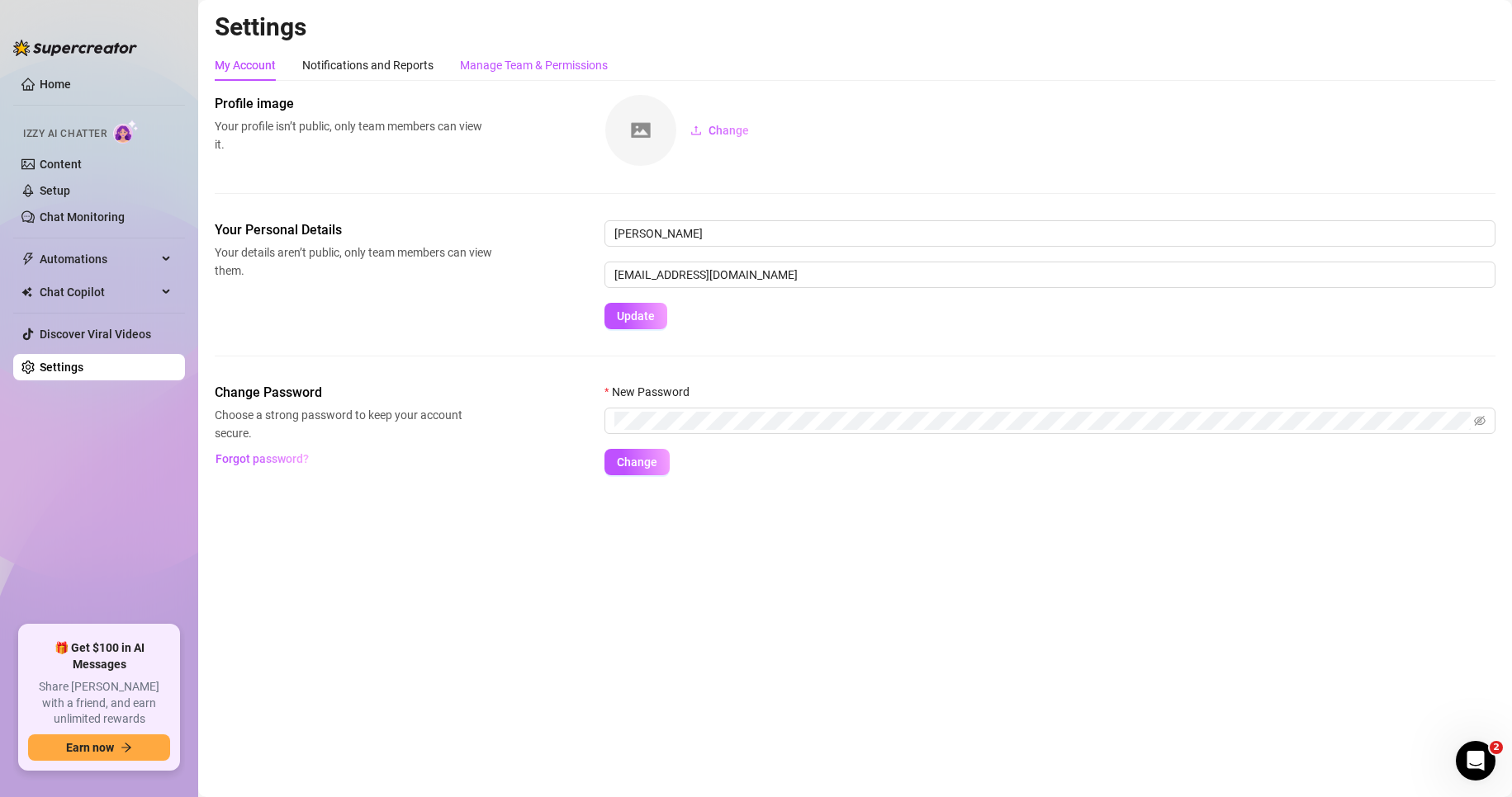
click at [506, 61] on div "Manage Team & Permissions" at bounding box center [533, 65] width 148 height 18
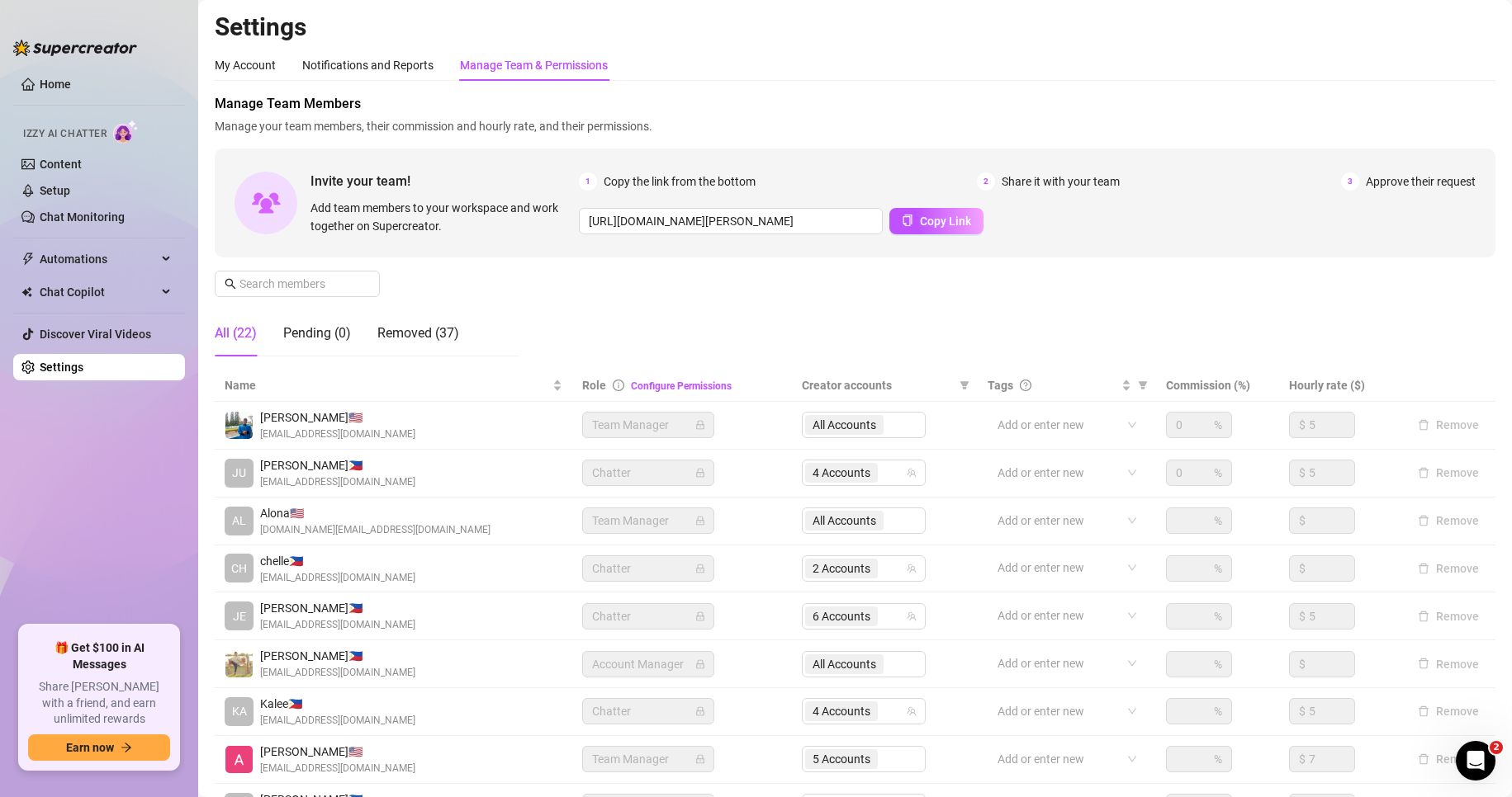
scroll to position [197, 0]
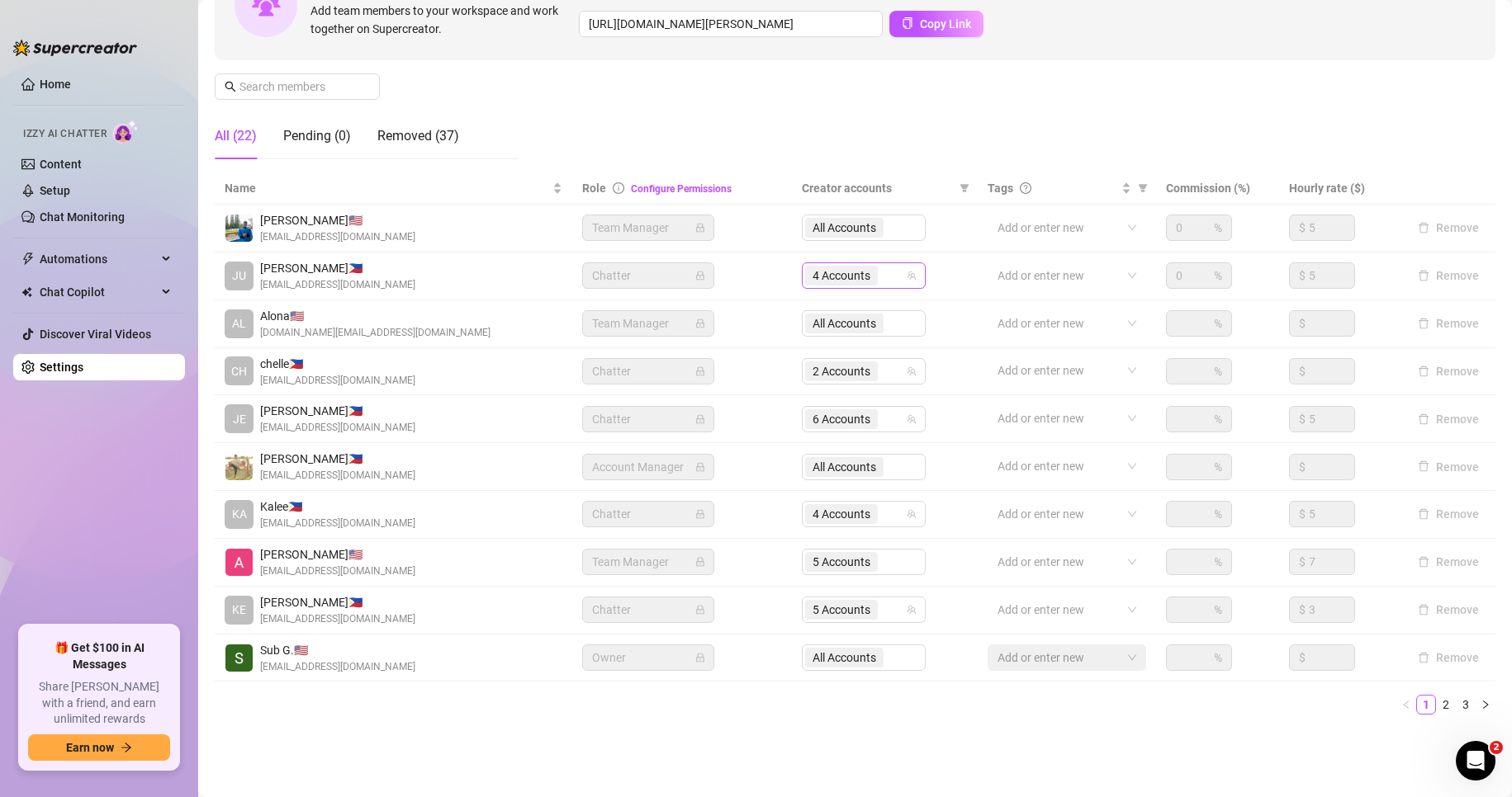
click at [817, 278] on span "4 Accounts" at bounding box center [841, 276] width 58 height 18
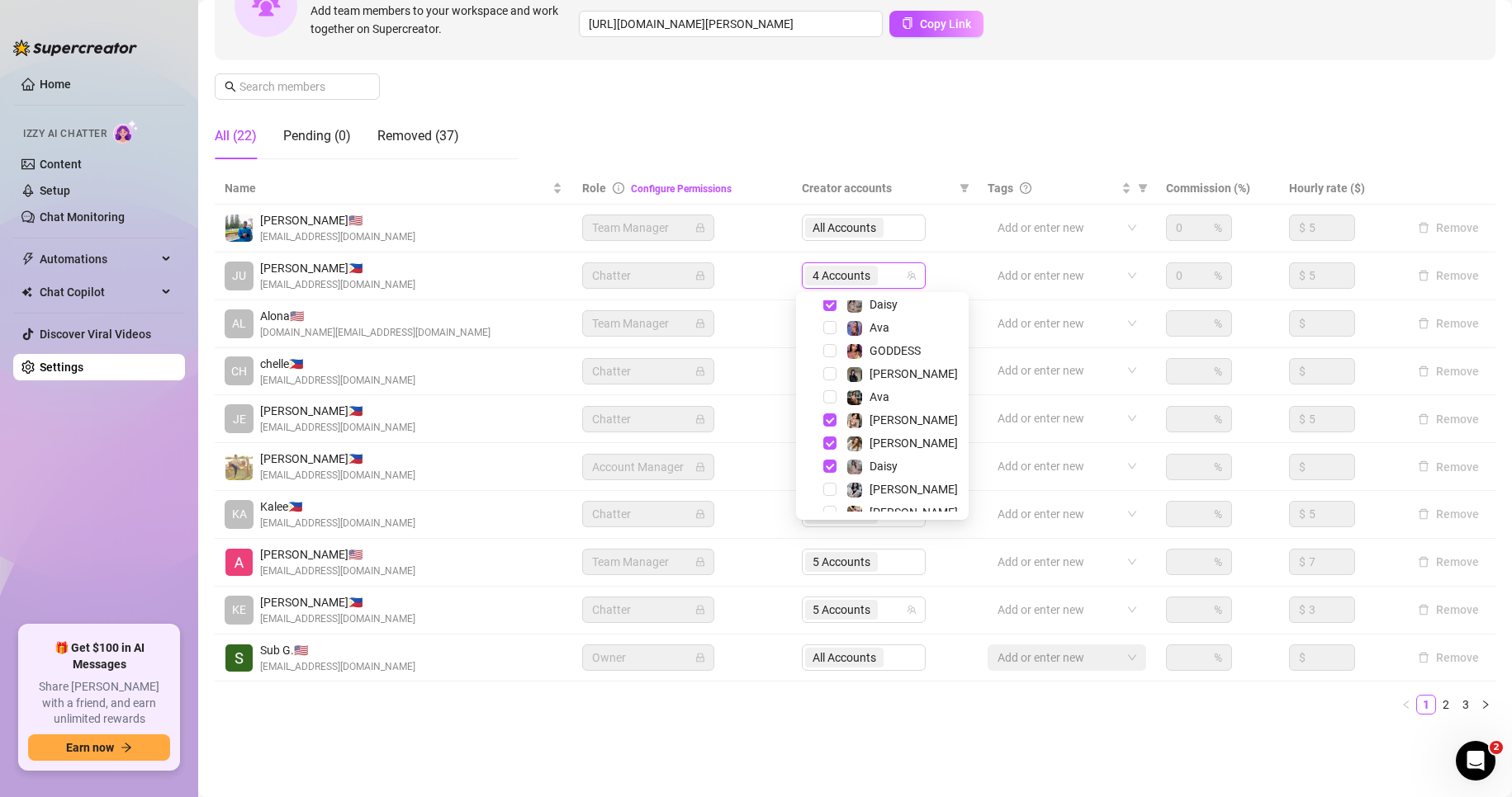
scroll to position [30, 0]
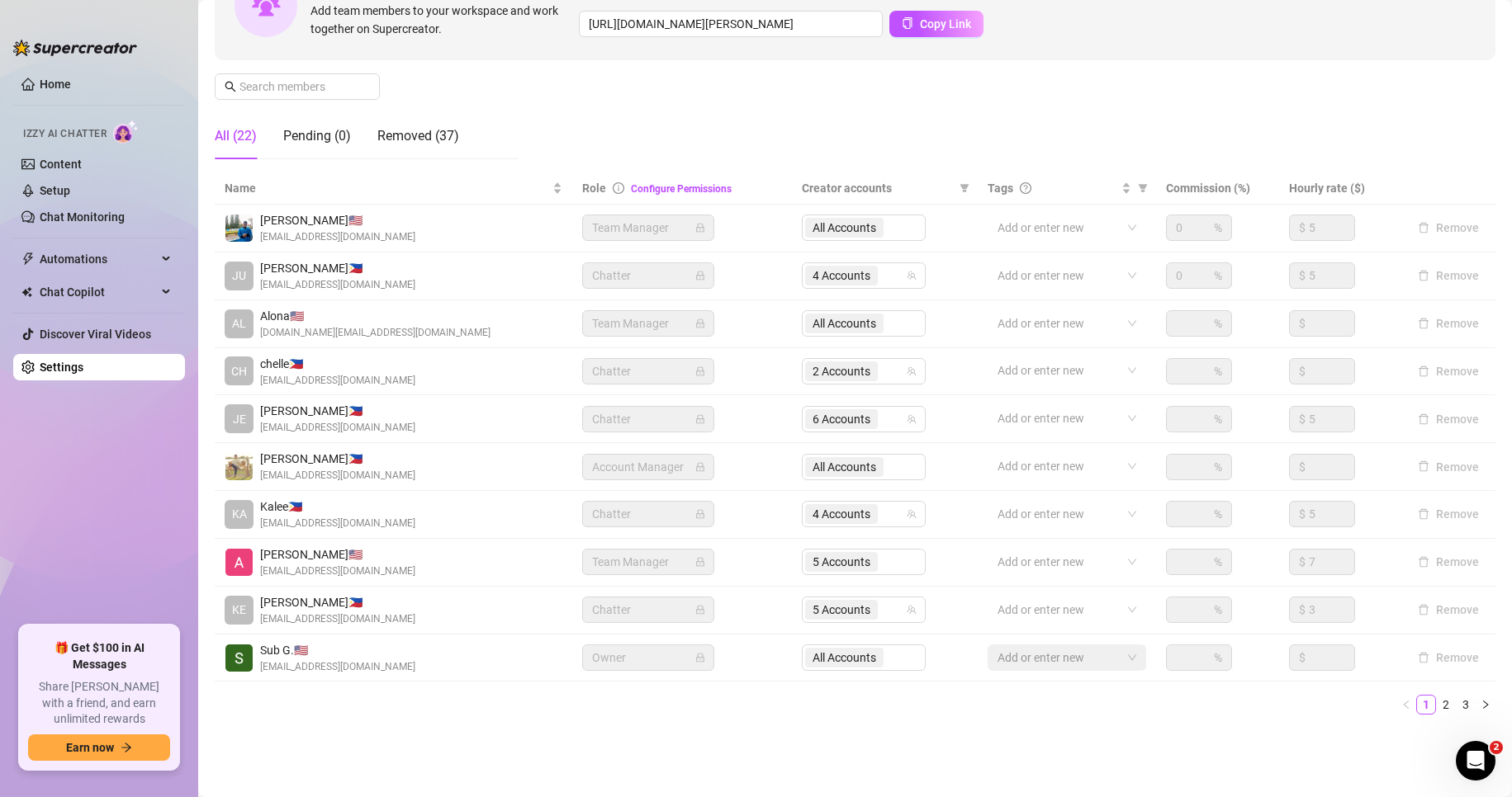
click at [933, 754] on main "Settings My Account Notifications and Reports Manage Team & Permissions Profile…" at bounding box center [855, 300] width 1313 height 995
click at [1437, 707] on link "2" at bounding box center [1446, 705] width 18 height 18
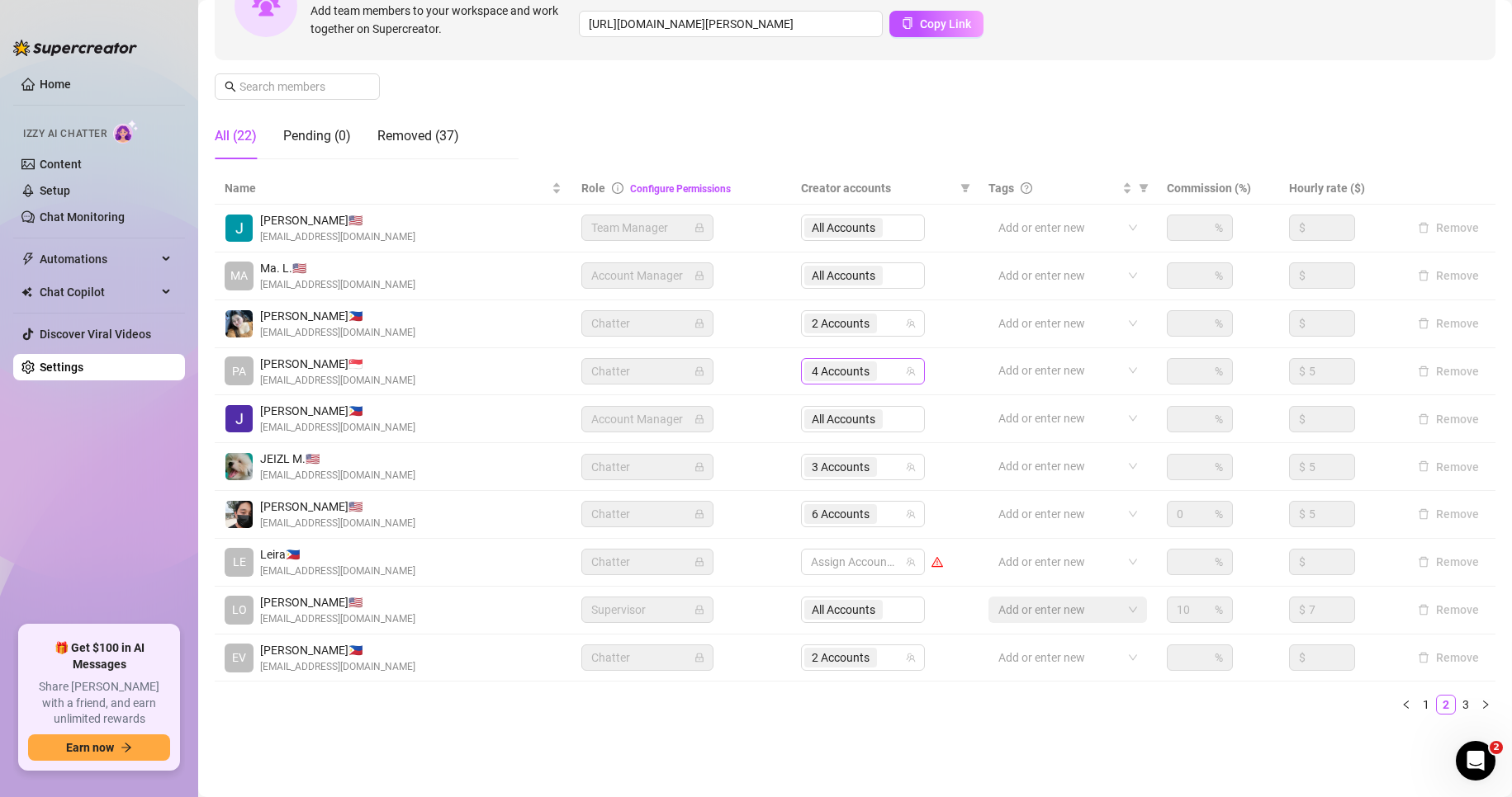
click at [823, 371] on span "4 Accounts" at bounding box center [840, 372] width 58 height 18
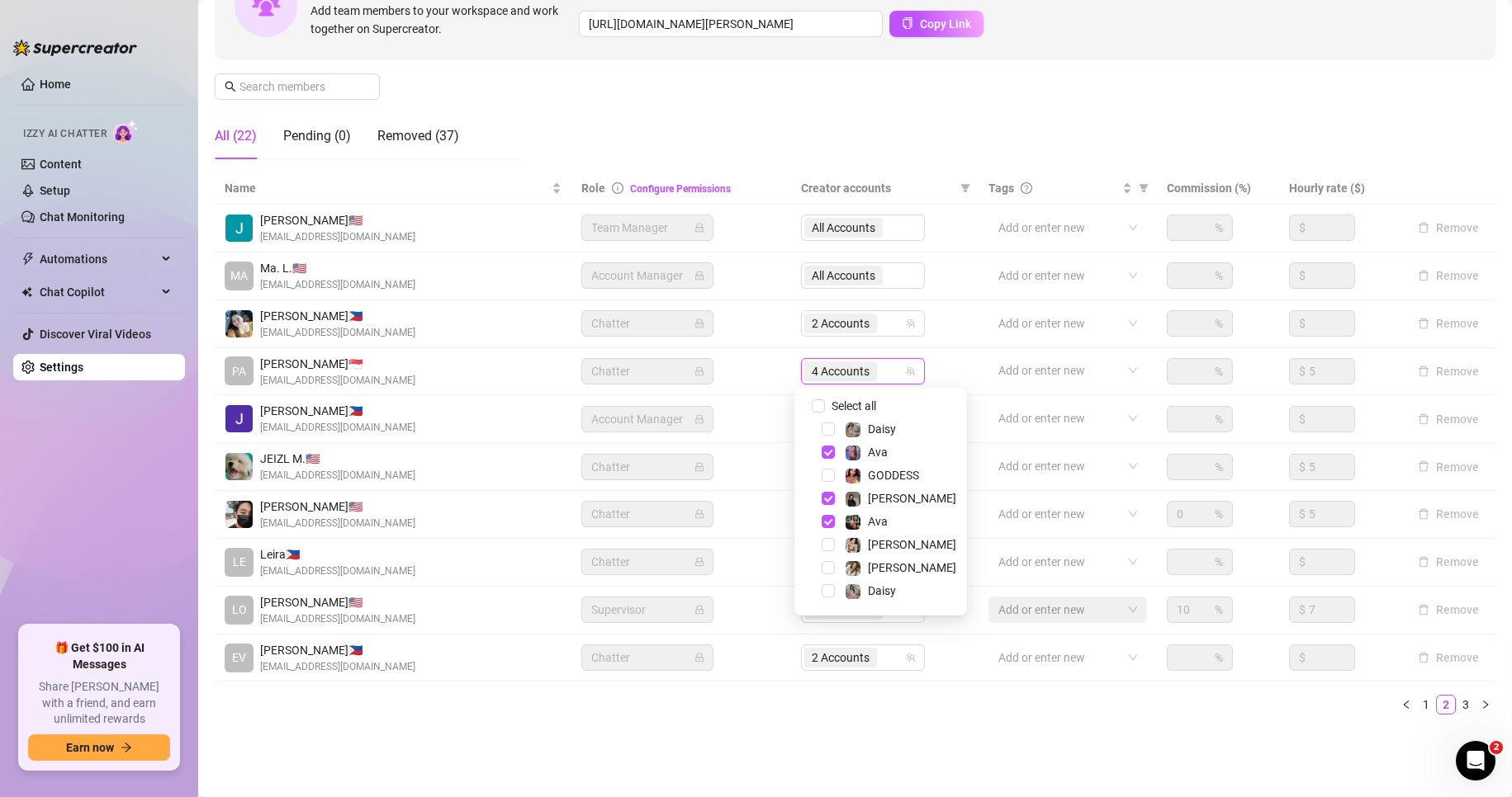
scroll to position [43, 0]
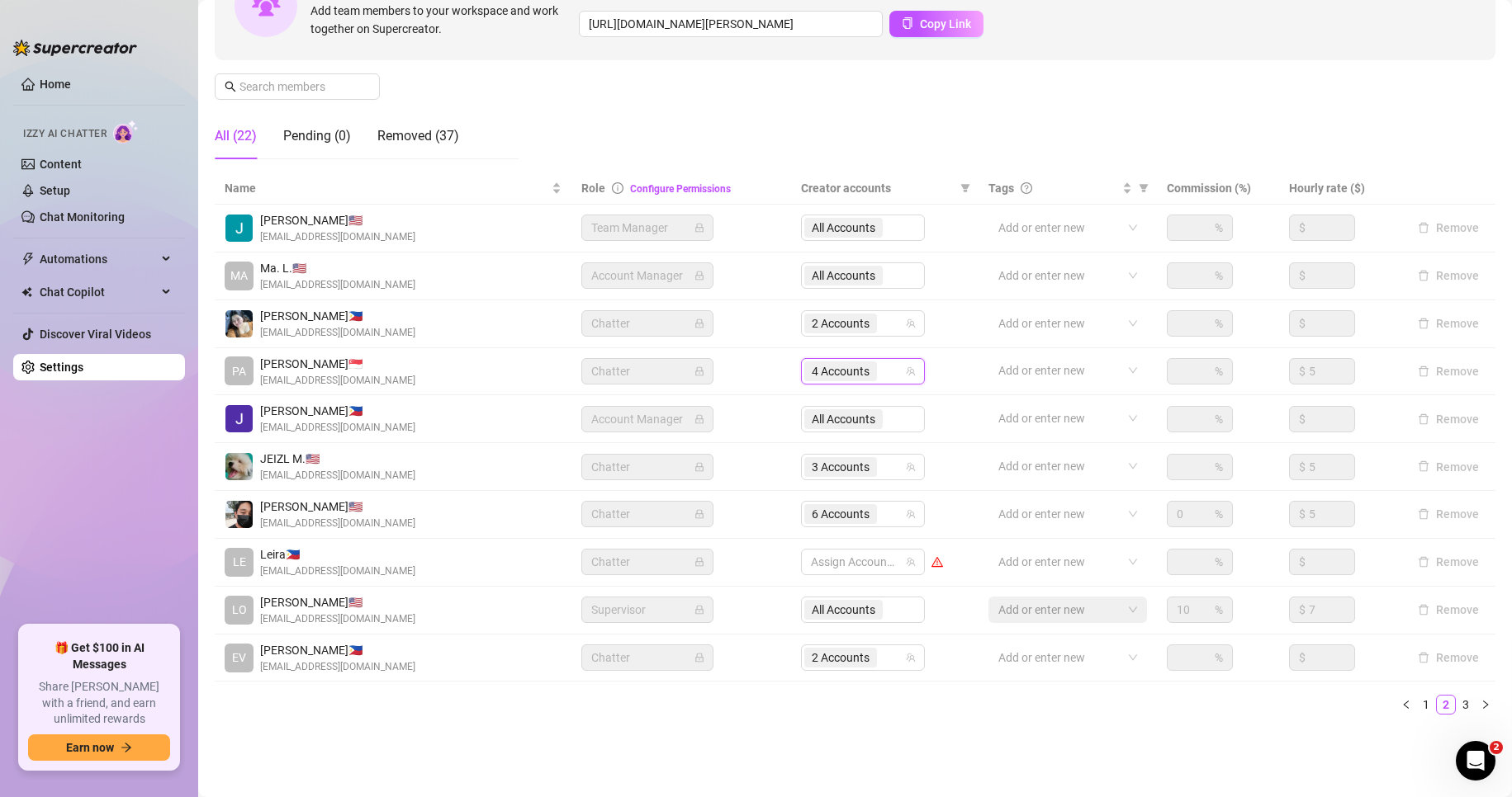
click at [1042, 764] on main "Settings My Account Notifications and Reports Manage Team & Permissions Profile…" at bounding box center [855, 300] width 1313 height 995
click at [827, 658] on span "2 Accounts" at bounding box center [840, 657] width 58 height 18
click at [812, 739] on div "Settings My Account Notifications and Reports Manage Team & Permissions Profile…" at bounding box center [855, 281] width 1281 height 933
